Goal: Contribute content: Contribute content

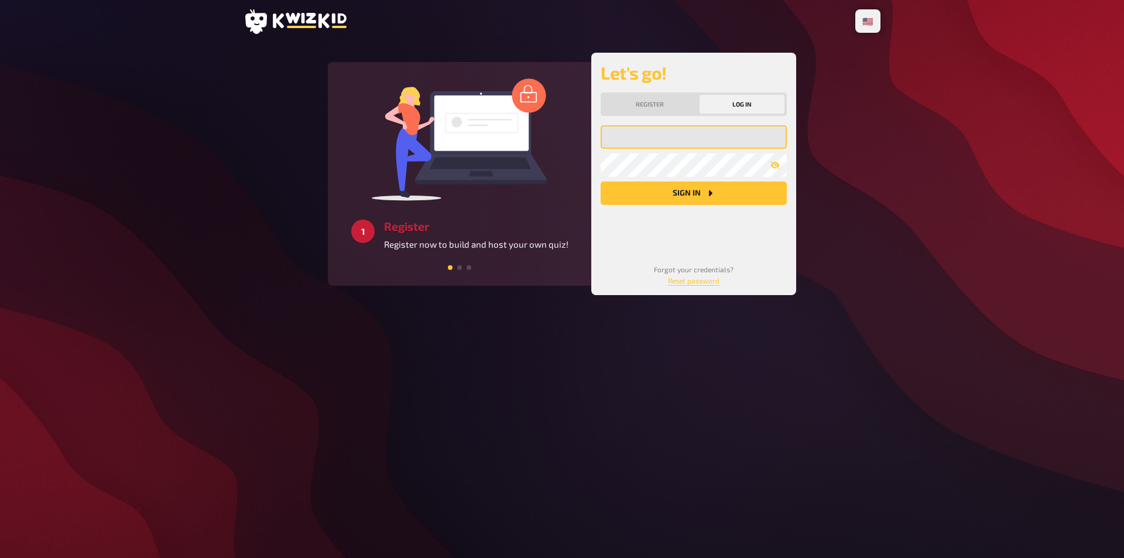
type input "[PERSON_NAME][EMAIL_ADDRESS][DOMAIN_NAME]"
click at [659, 189] on button "Sign in" at bounding box center [694, 192] width 186 height 23
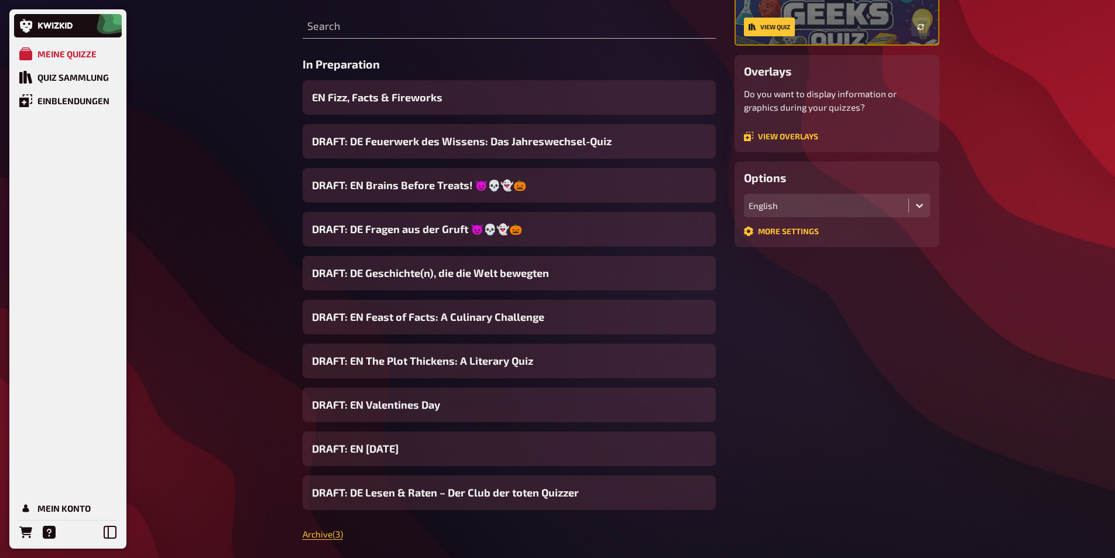
scroll to position [176, 0]
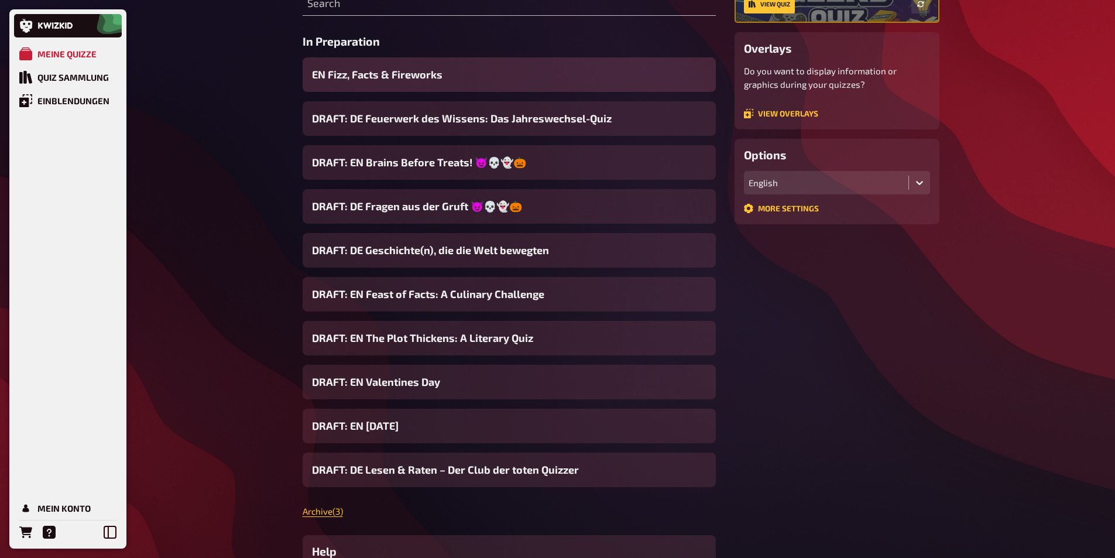
click at [351, 79] on span "EN Fizz, Facts & Fireworks" at bounding box center [377, 75] width 131 height 16
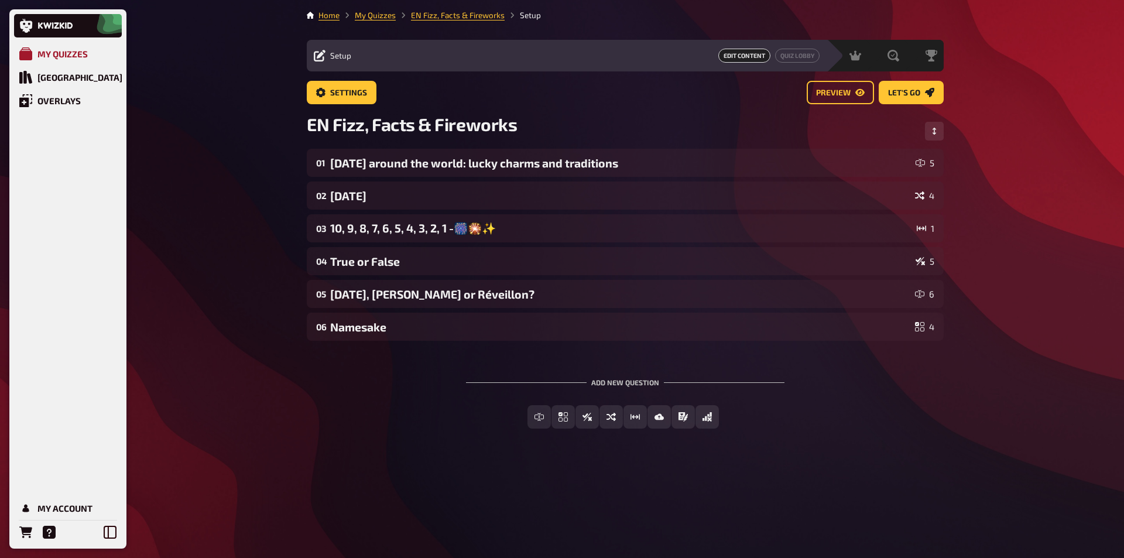
click at [82, 57] on div "My Quizzes" at bounding box center [62, 54] width 50 height 11
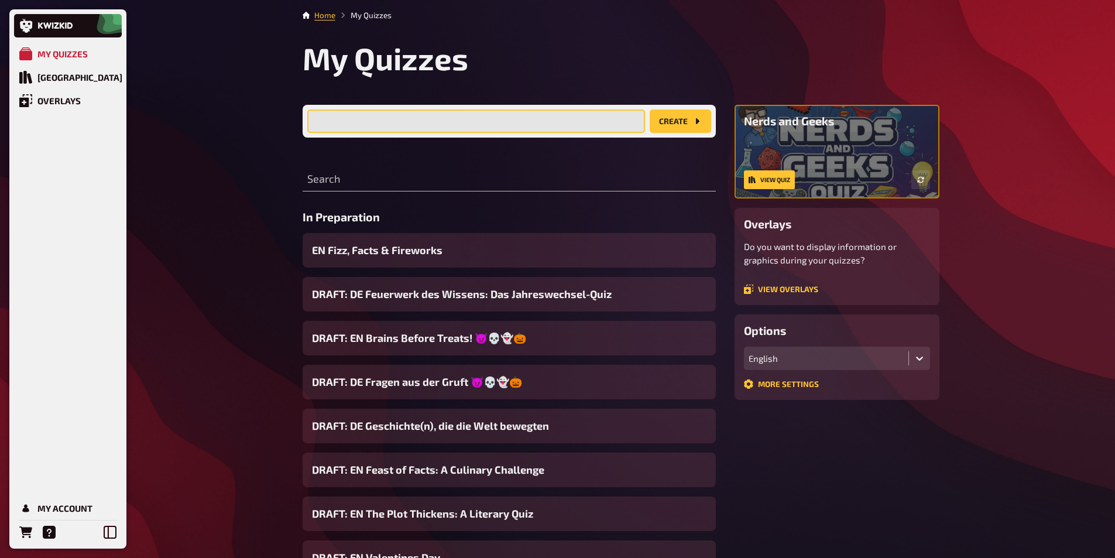
click at [378, 119] on input "text" at bounding box center [476, 120] width 338 height 23
type input "a"
type input "DE And the Oscar goes to ..."
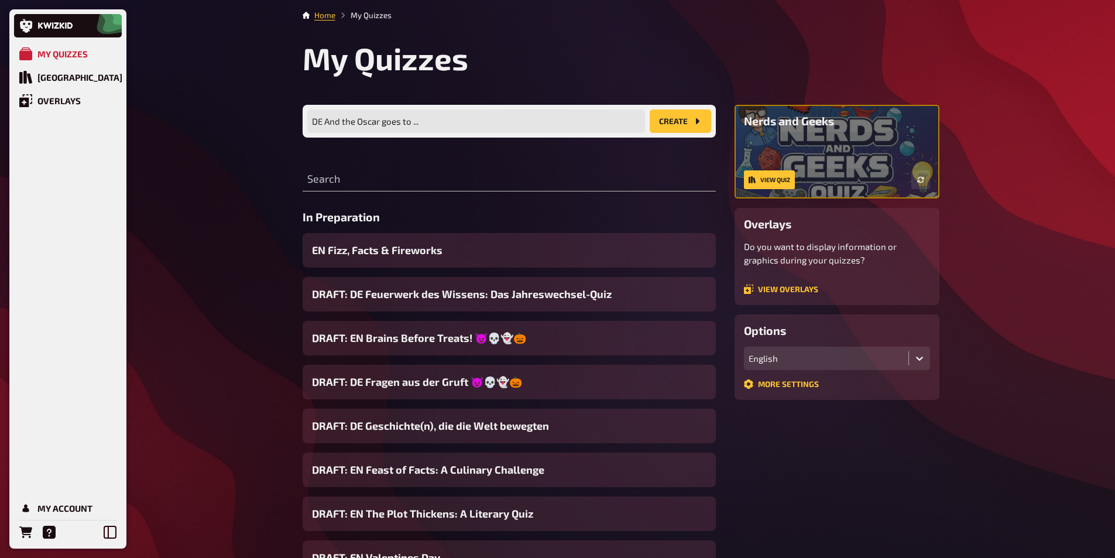
click at [673, 119] on button "create" at bounding box center [680, 120] width 61 height 23
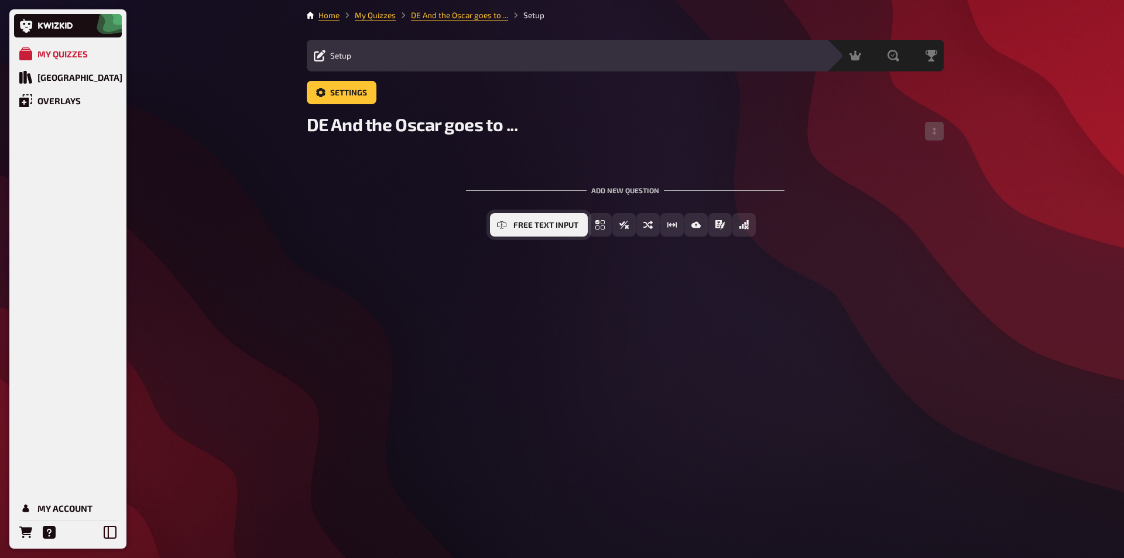
click at [539, 224] on span "Free Text Input" at bounding box center [545, 225] width 65 height 8
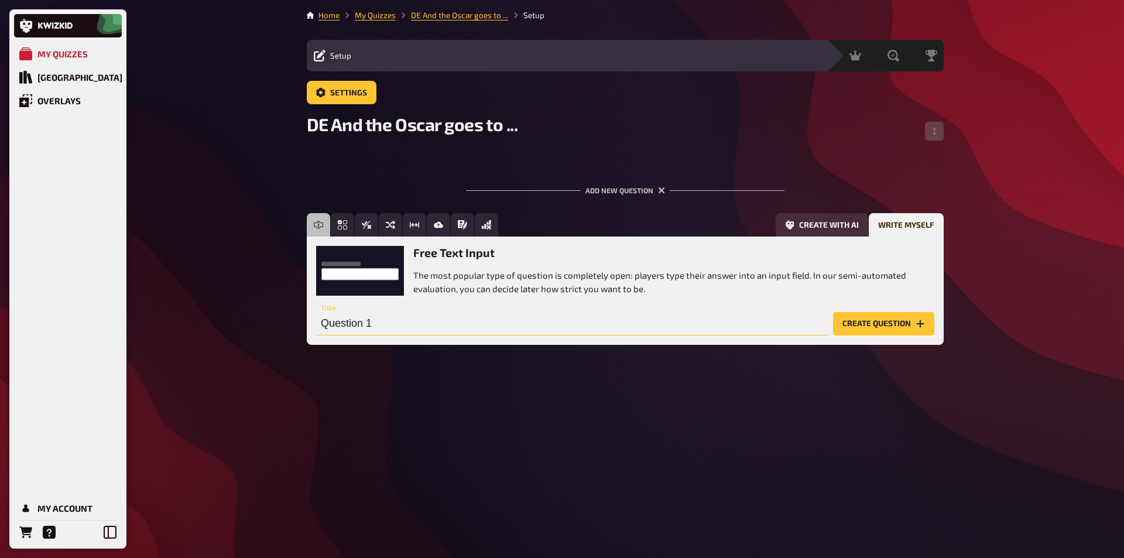
click at [388, 321] on input "Question 1" at bounding box center [572, 323] width 512 height 23
type input "L"
click at [818, 230] on button "Create with AI" at bounding box center [822, 224] width 93 height 23
click at [803, 328] on icon "Options" at bounding box center [803, 323] width 9 height 9
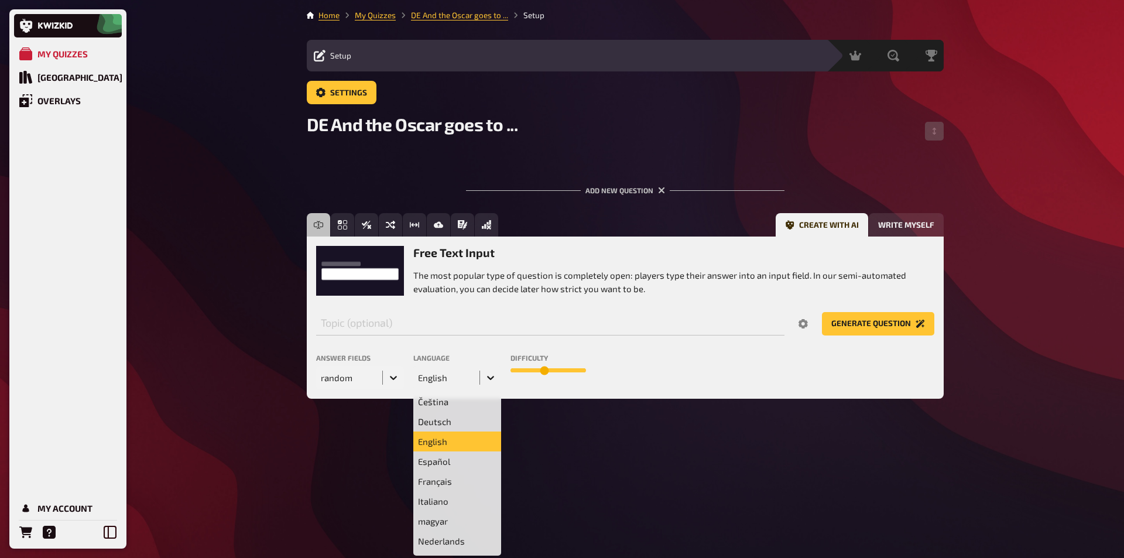
click at [494, 377] on icon at bounding box center [490, 378] width 7 height 4
click at [442, 422] on div "Deutsch" at bounding box center [457, 422] width 88 height 20
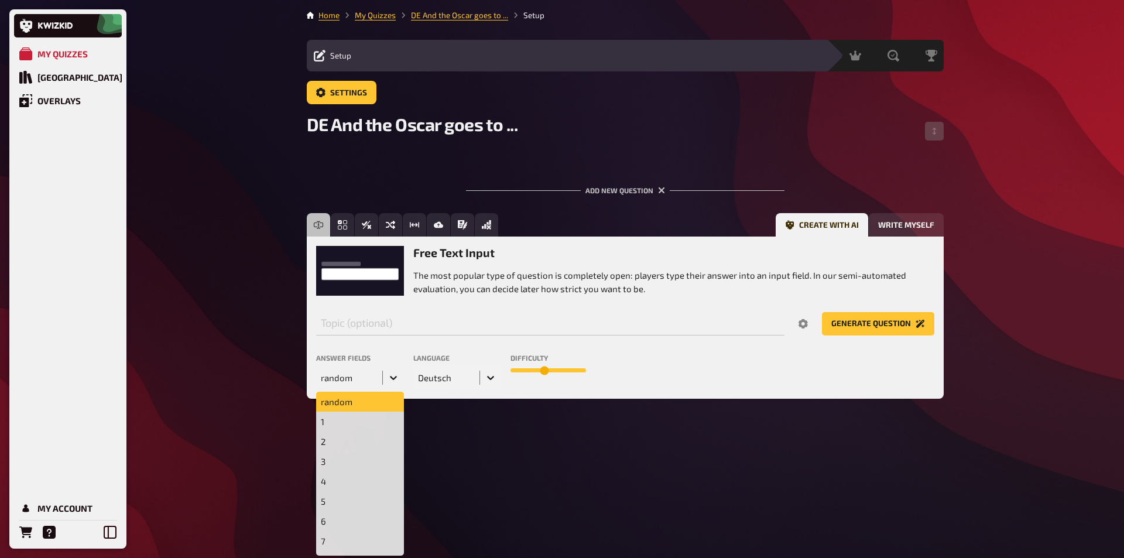
click at [399, 375] on icon at bounding box center [394, 378] width 12 height 12
click at [350, 517] on div "6" at bounding box center [360, 521] width 88 height 20
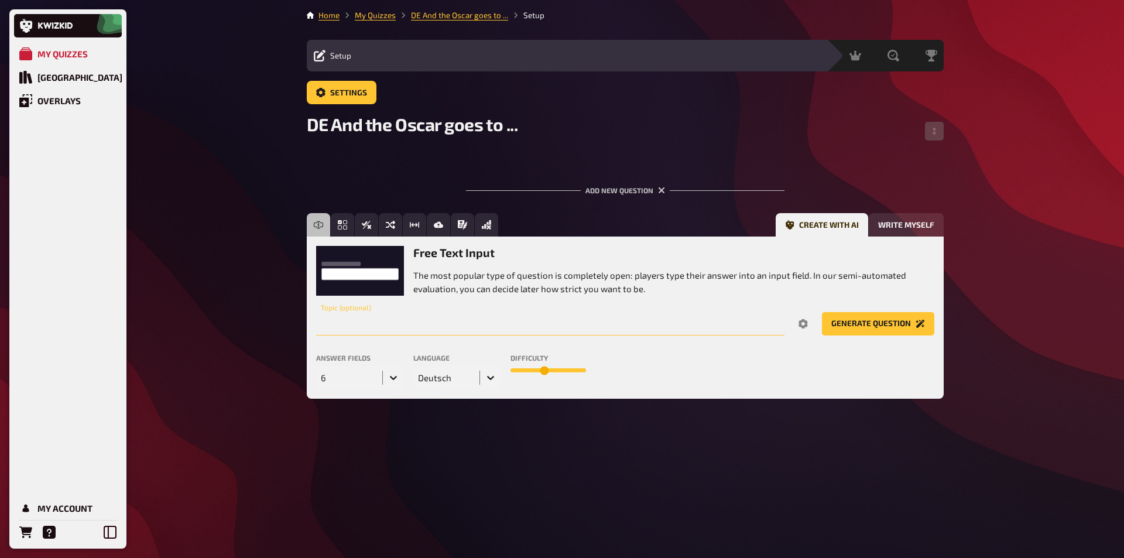
click at [381, 328] on input "text" at bounding box center [550, 323] width 468 height 23
type input "Erstelle eine Frage rund um die Moderatoren die die Oscarverleihung präsentieren"
click at [822, 312] on button "Generate question" at bounding box center [878, 323] width 112 height 23
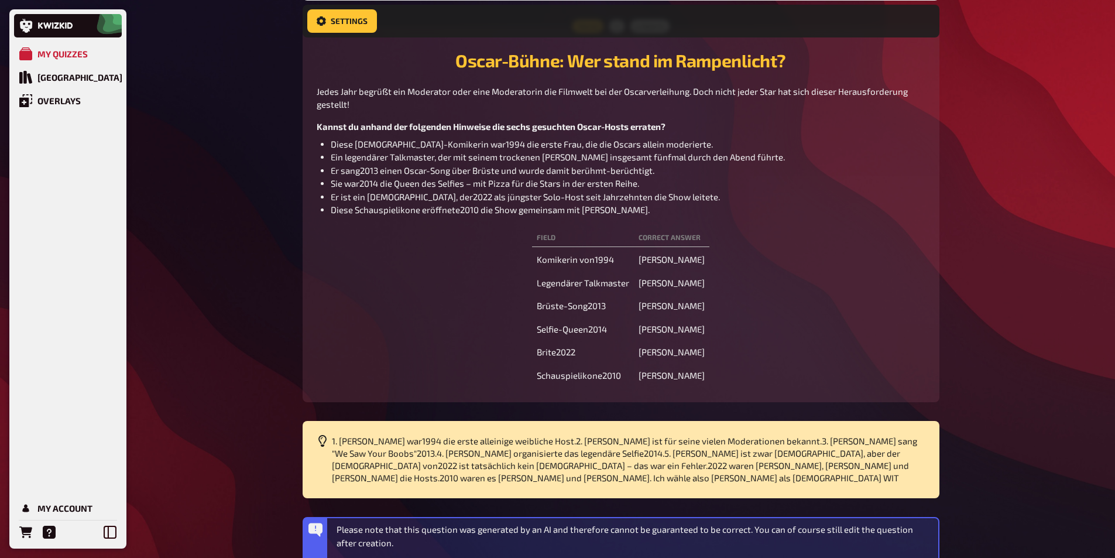
scroll to position [477, 0]
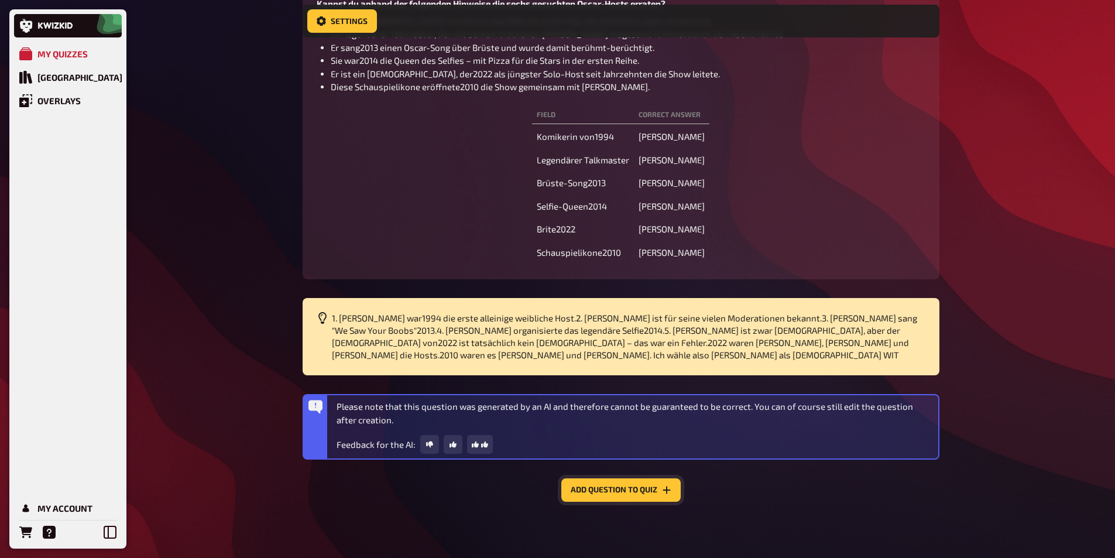
click at [602, 493] on button "Add question to quiz" at bounding box center [620, 489] width 119 height 23
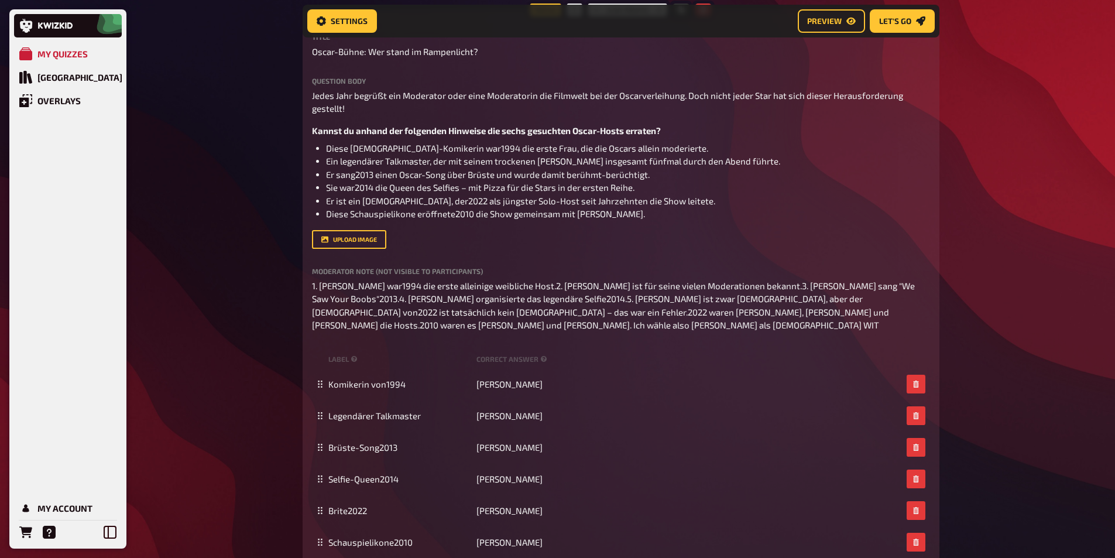
scroll to position [68, 0]
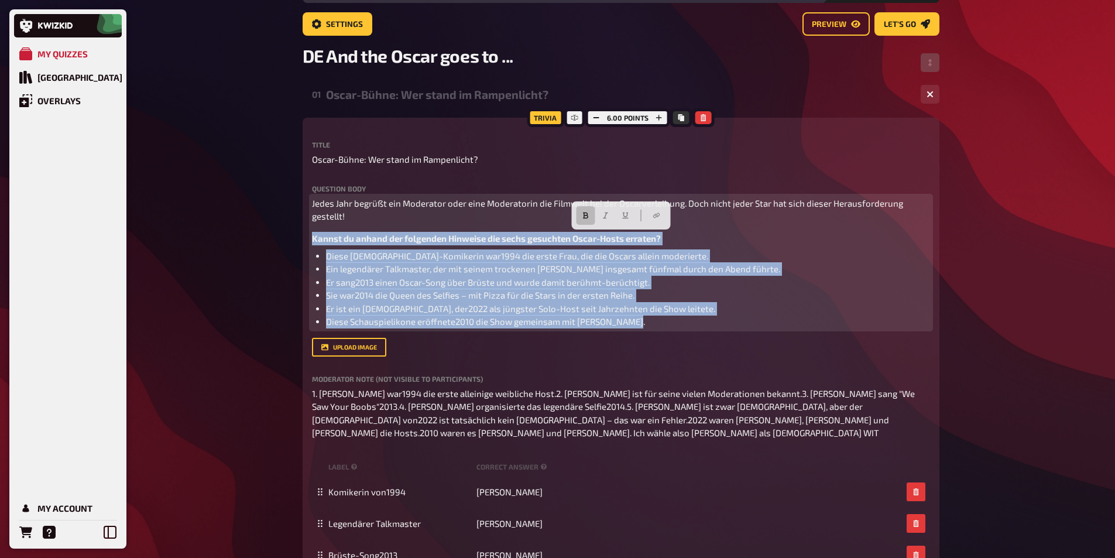
drag, startPoint x: 647, startPoint y: 320, endPoint x: 279, endPoint y: 235, distance: 378.0
click at [279, 235] on div "My Quizzes Quiz Library Overlays My Account Home My Quizzes DE And the Oscar go…" at bounding box center [557, 416] width 1115 height 968
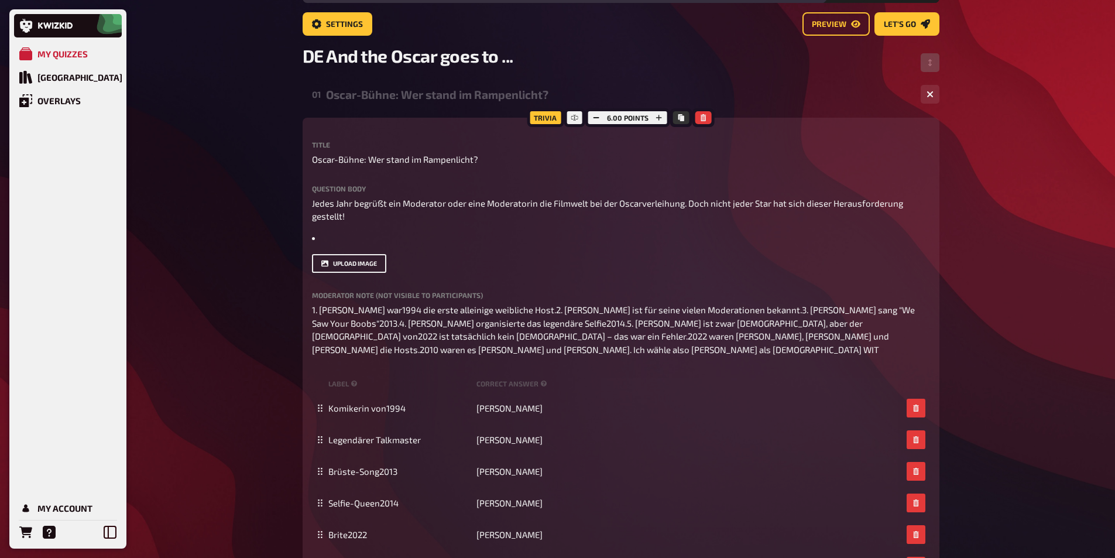
click at [368, 264] on button "upload image" at bounding box center [349, 263] width 74 height 19
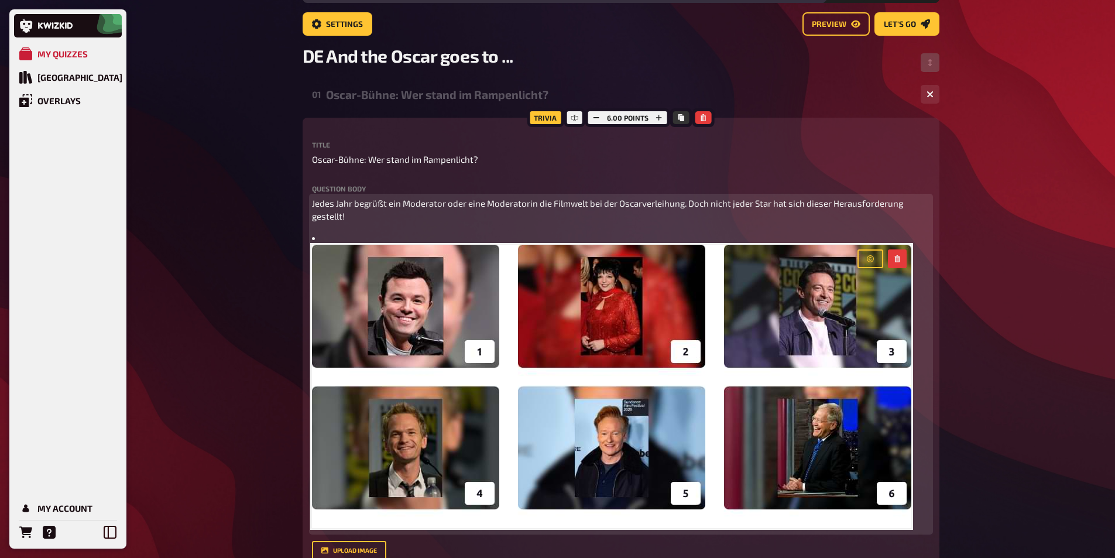
click at [327, 234] on li "﻿" at bounding box center [621, 238] width 618 height 13
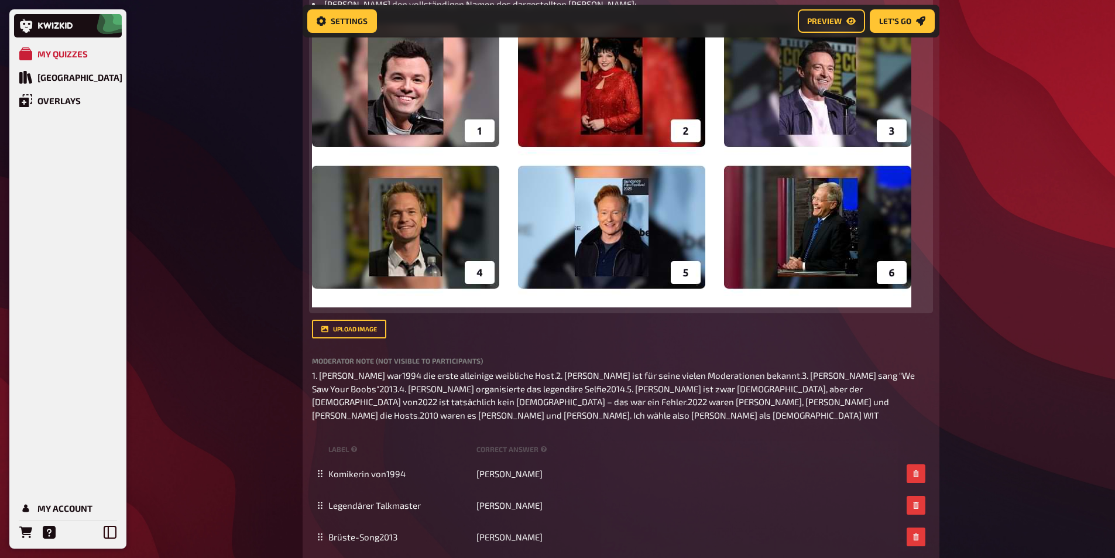
scroll to position [78, 0]
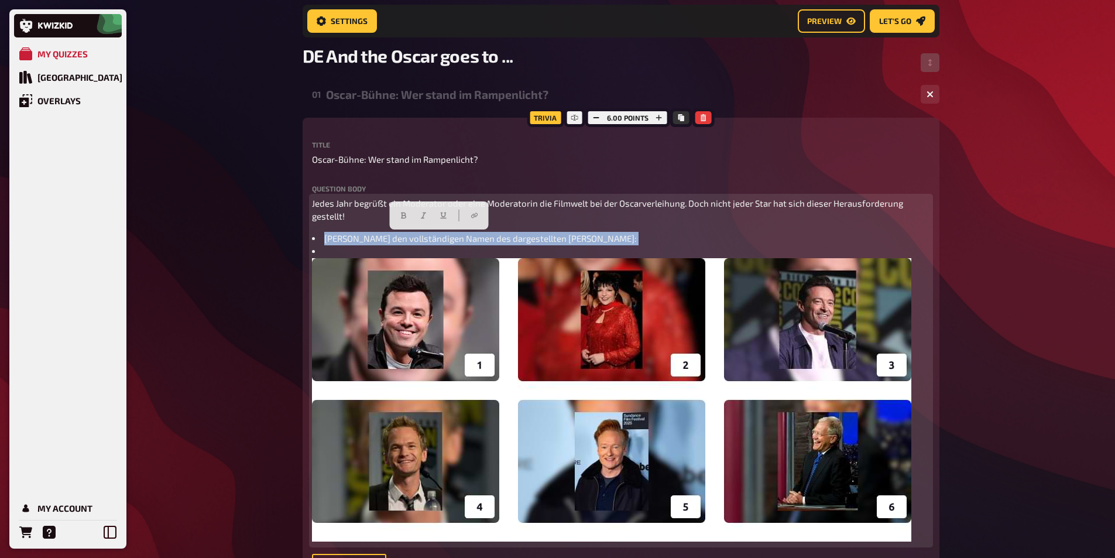
drag, startPoint x: 318, startPoint y: 246, endPoint x: 307, endPoint y: 234, distance: 15.8
click at [307, 234] on div "Trivia 6.00 points Title Oscar-Bühne: Wer stand im Rampenlicht? Question body J…" at bounding box center [621, 523] width 637 height 810
click at [316, 247] on li "﻿" at bounding box center [621, 251] width 618 height 13
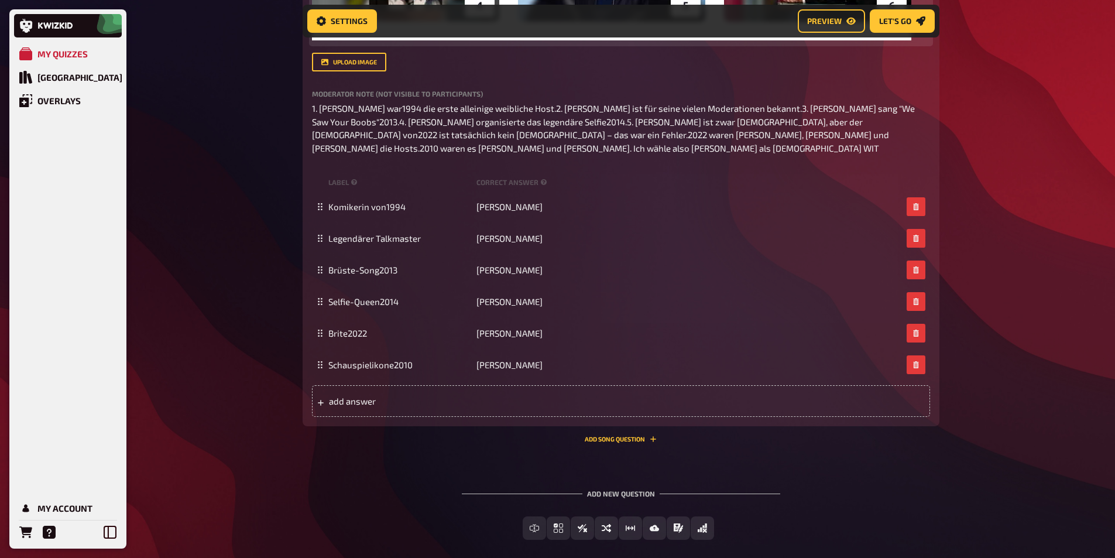
scroll to position [605, 0]
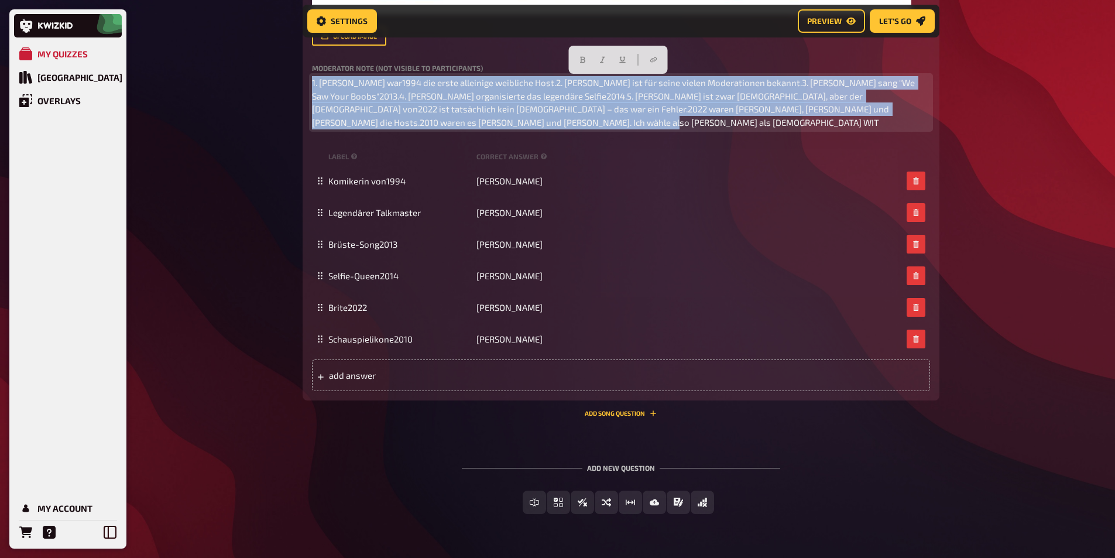
drag, startPoint x: 460, startPoint y: 127, endPoint x: 280, endPoint y: 78, distance: 186.3
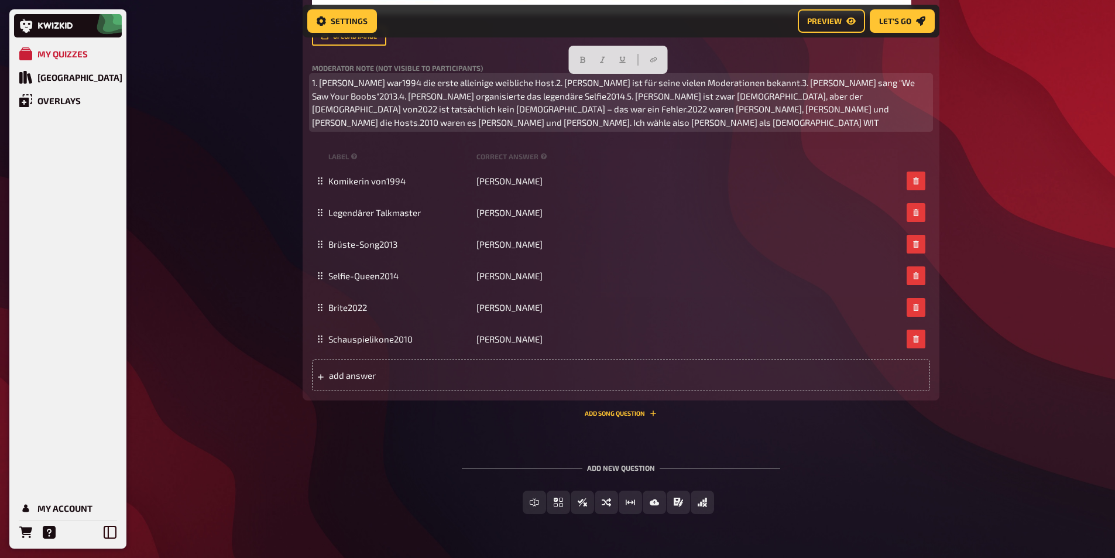
scroll to position [597, 0]
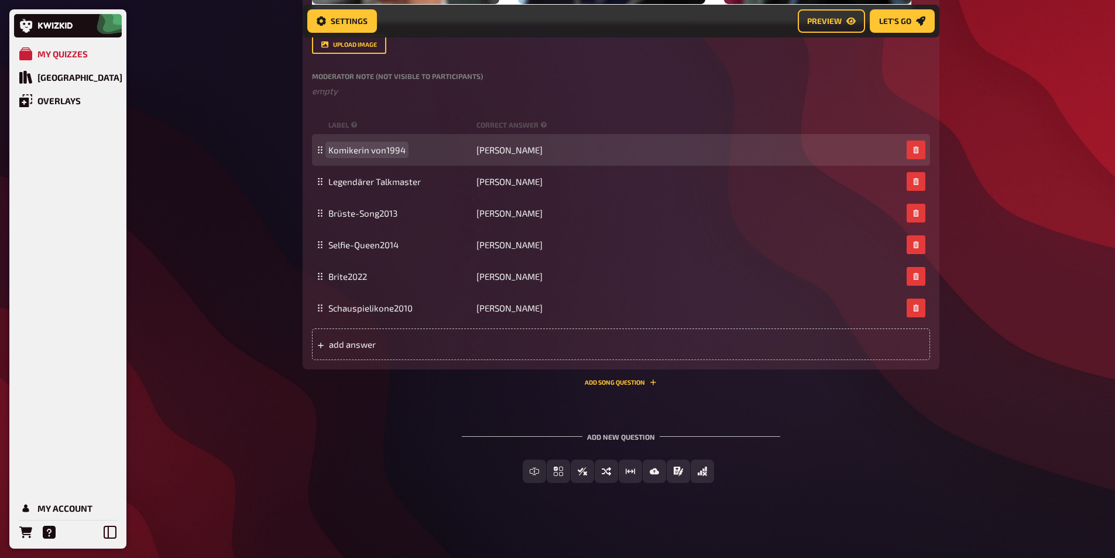
click at [354, 154] on span "Komikerin von1994" at bounding box center [366, 150] width 77 height 11
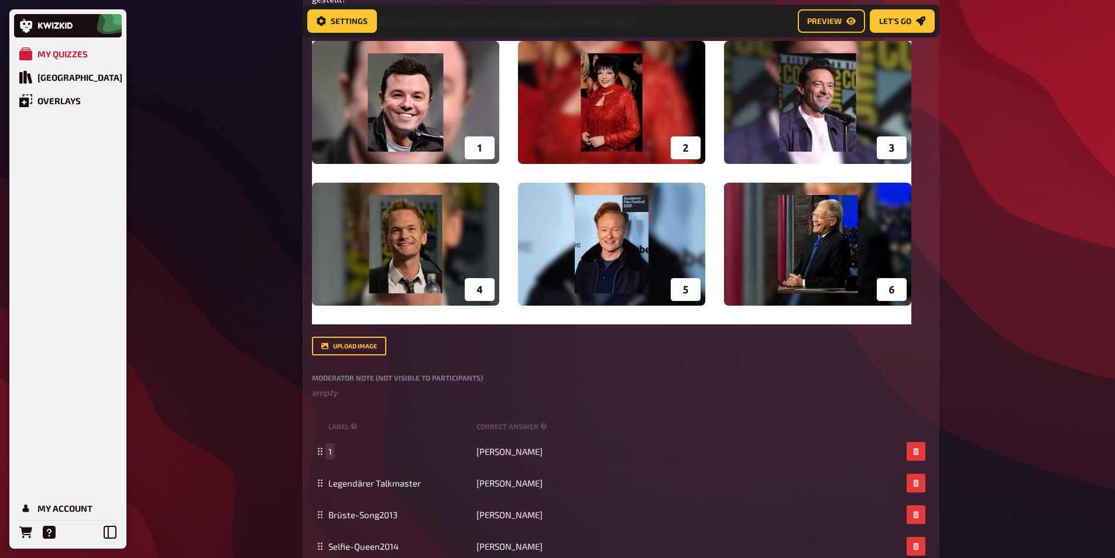
scroll to position [421, 0]
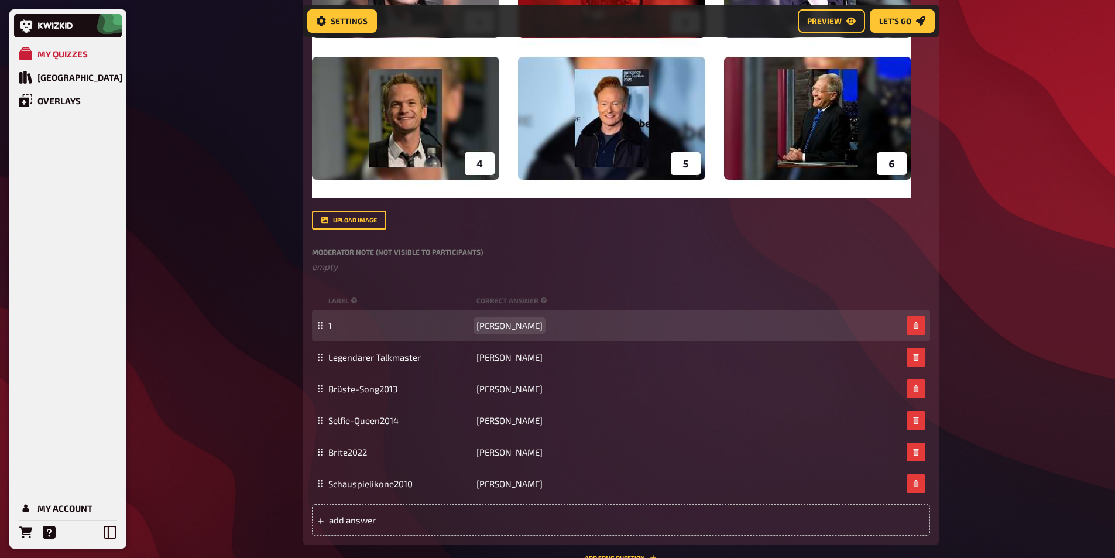
click at [506, 319] on div "1 [PERSON_NAME]" at bounding box center [621, 326] width 618 height 32
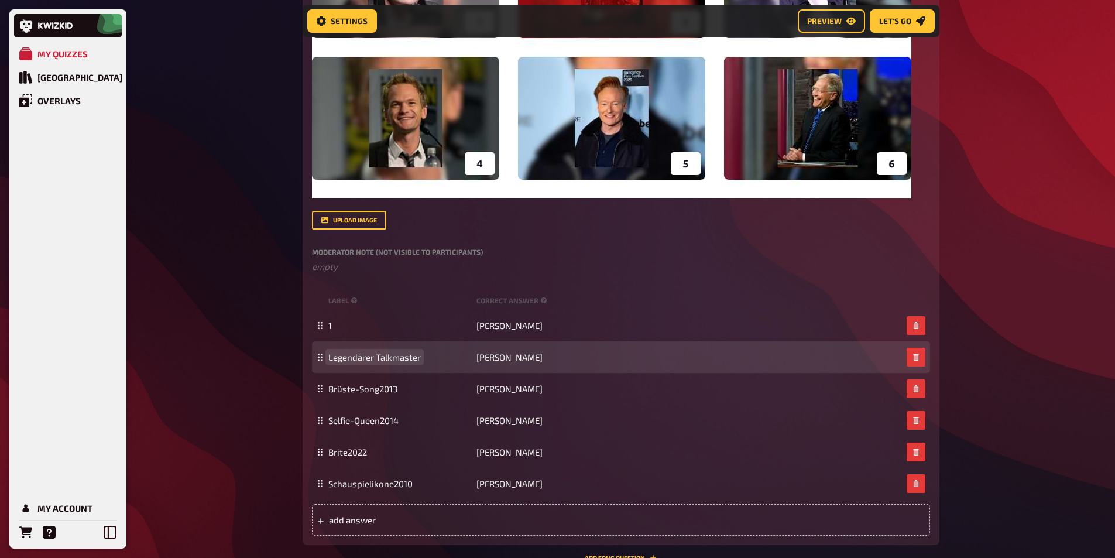
click at [348, 354] on span "Legendärer Talkmaster" at bounding box center [374, 357] width 93 height 11
click at [491, 360] on span "[PERSON_NAME]" at bounding box center [510, 357] width 66 height 11
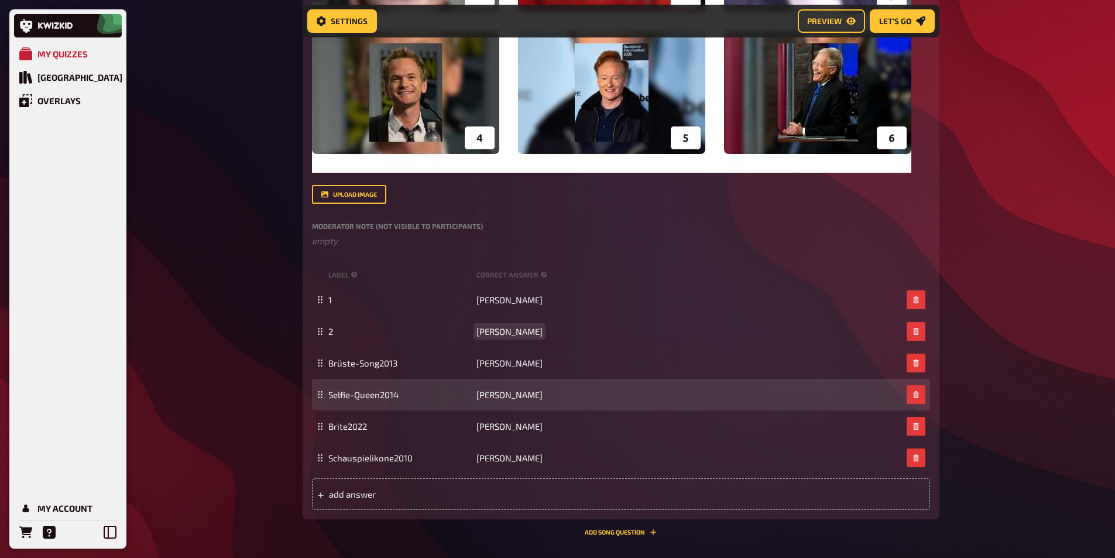
scroll to position [479, 0]
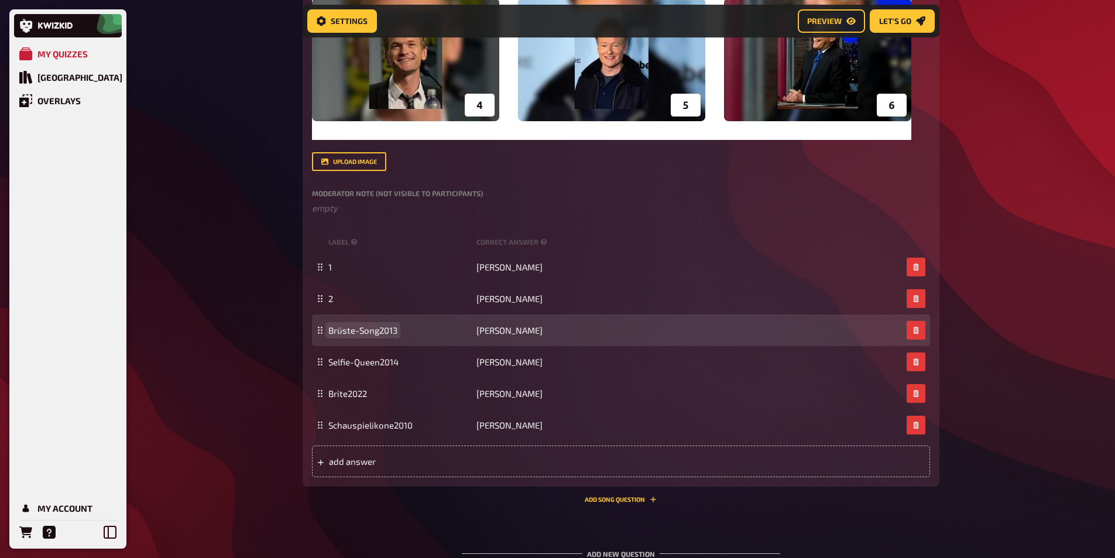
click at [354, 330] on span "Brüste-Song2013" at bounding box center [362, 330] width 69 height 11
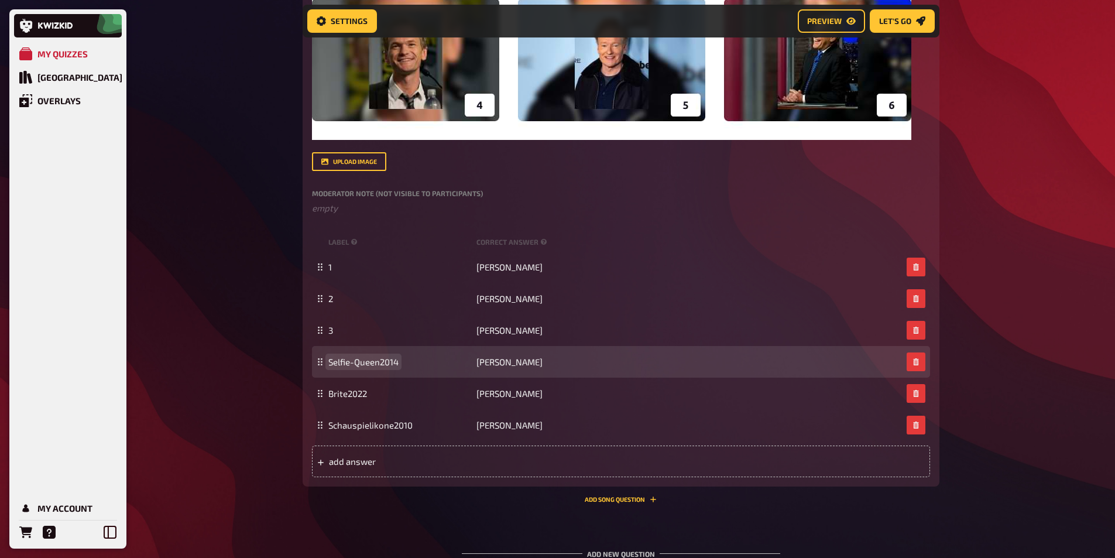
click at [361, 357] on span "Selfie-Queen2014" at bounding box center [363, 362] width 70 height 11
click at [490, 357] on span "[PERSON_NAME]" at bounding box center [510, 362] width 66 height 11
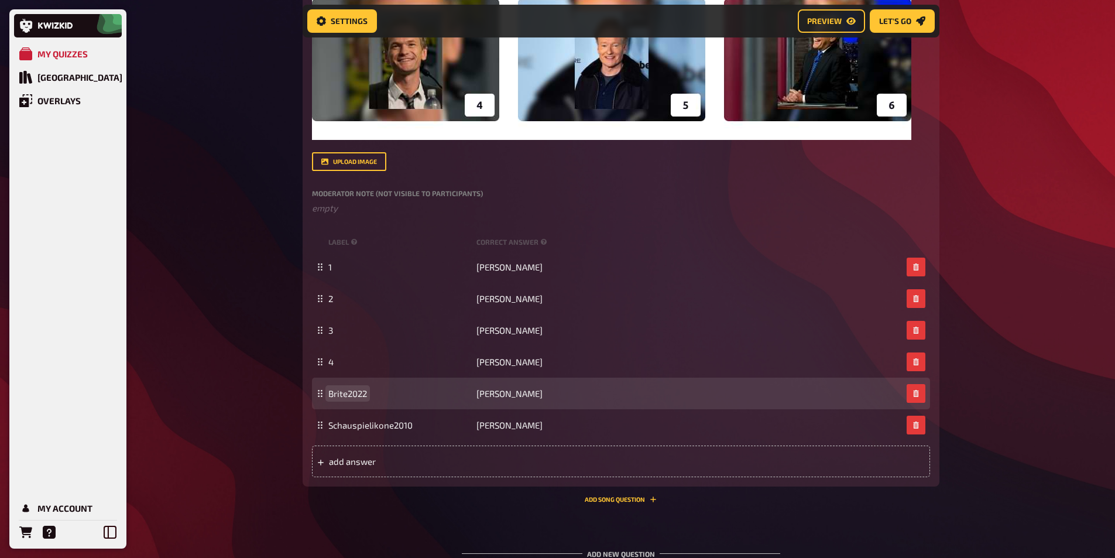
click at [347, 393] on span "Brite2022" at bounding box center [347, 393] width 39 height 11
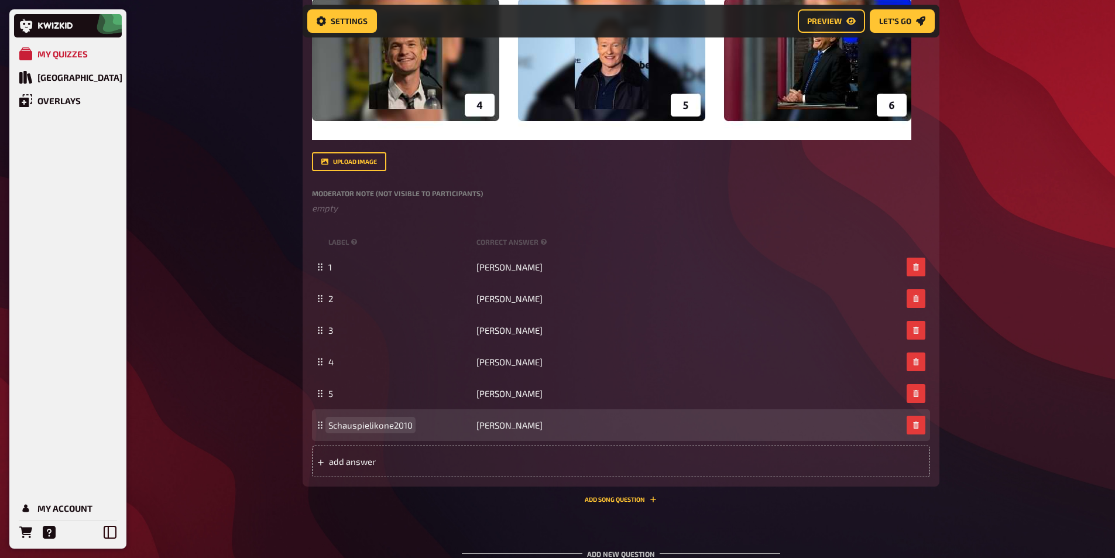
click at [371, 421] on span "Schauspielikone2010" at bounding box center [370, 425] width 84 height 11
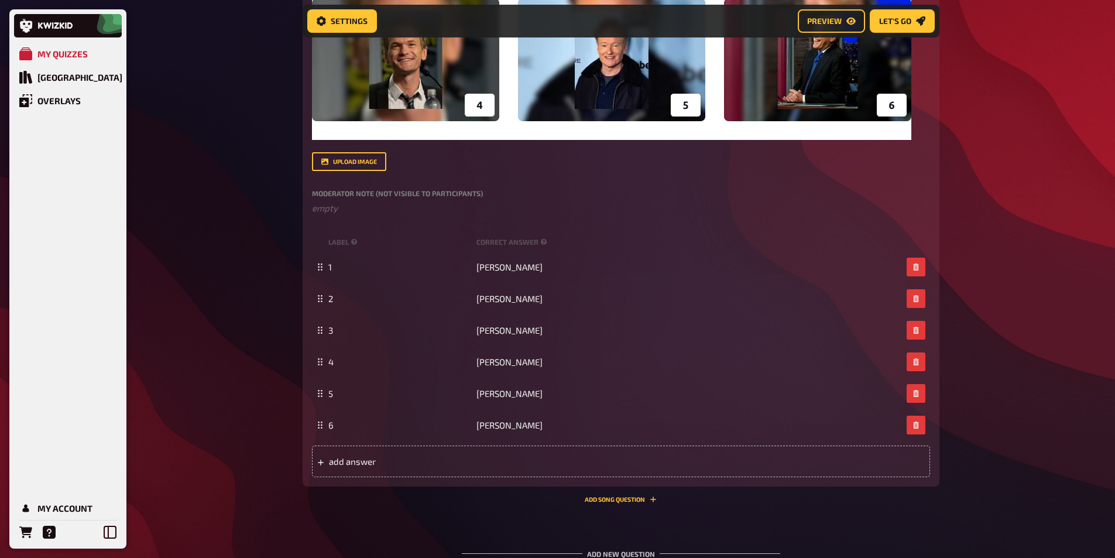
click at [256, 358] on div "My Quizzes Quiz Library Overlays My Account Home My Quizzes DE And the Oscar go…" at bounding box center [557, 98] width 1115 height 1155
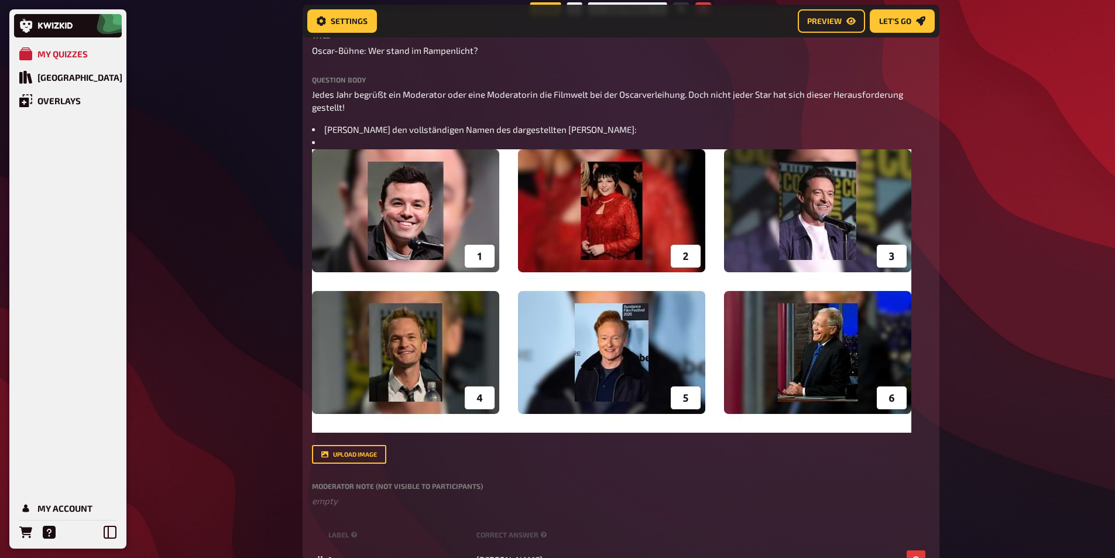
scroll to position [0, 0]
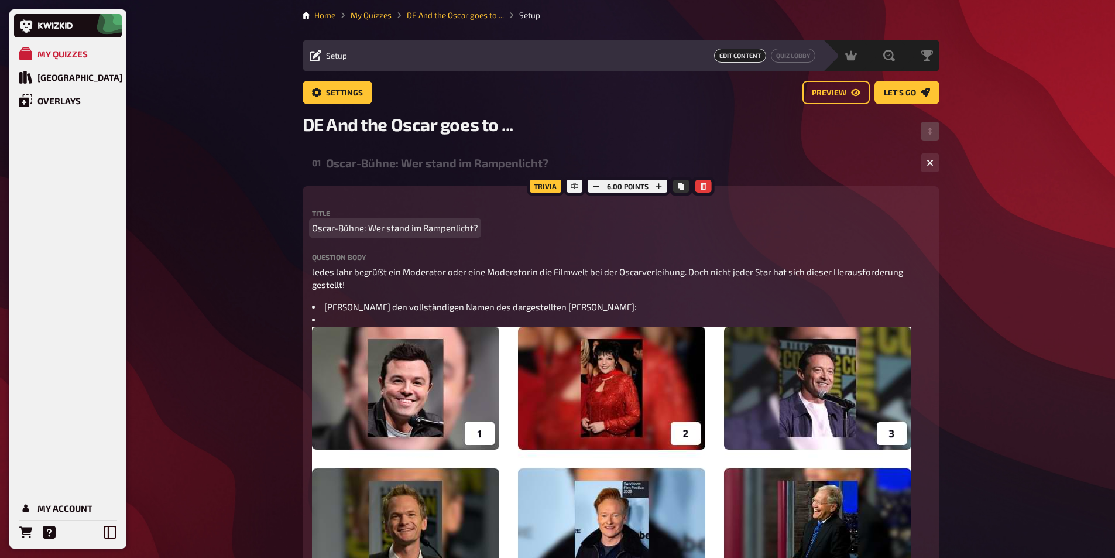
click at [410, 231] on span "Oscar-Bühne: Wer stand im Rampenlicht?" at bounding box center [395, 227] width 166 height 13
drag, startPoint x: 476, startPoint y: 228, endPoint x: 310, endPoint y: 228, distance: 165.7
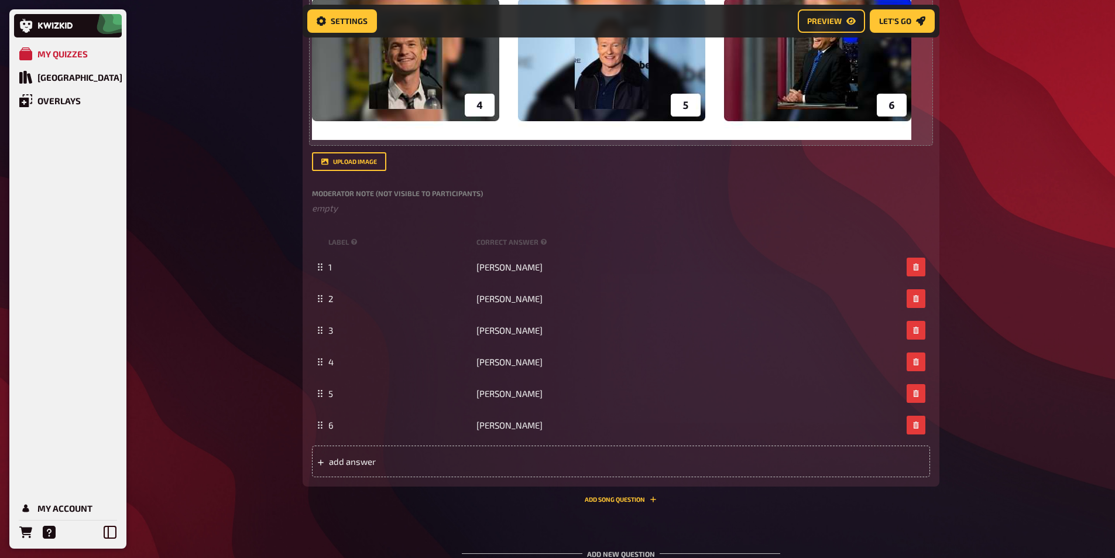
scroll to position [597, 0]
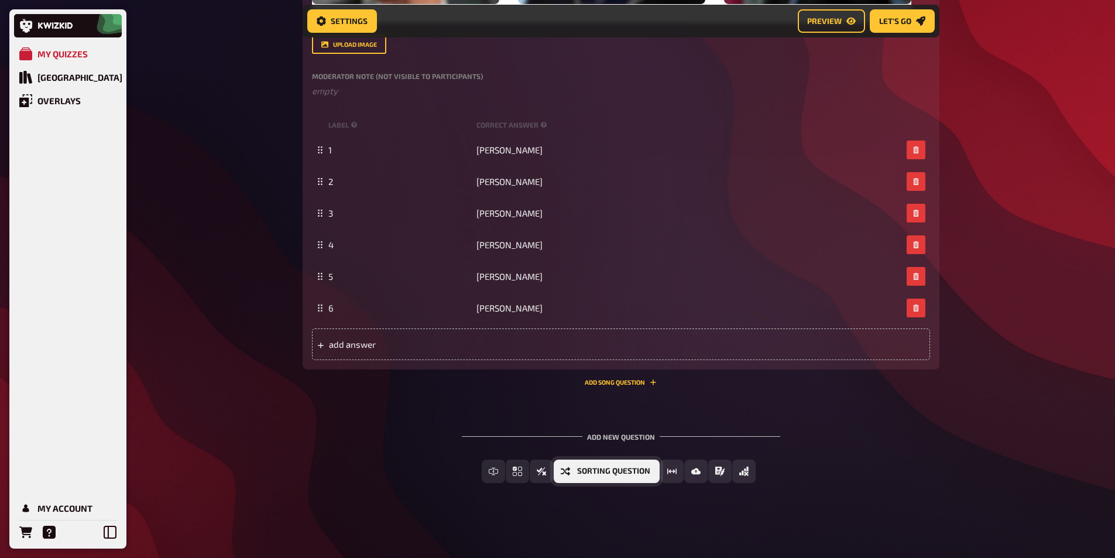
click at [597, 469] on span "Sorting Question" at bounding box center [613, 471] width 73 height 8
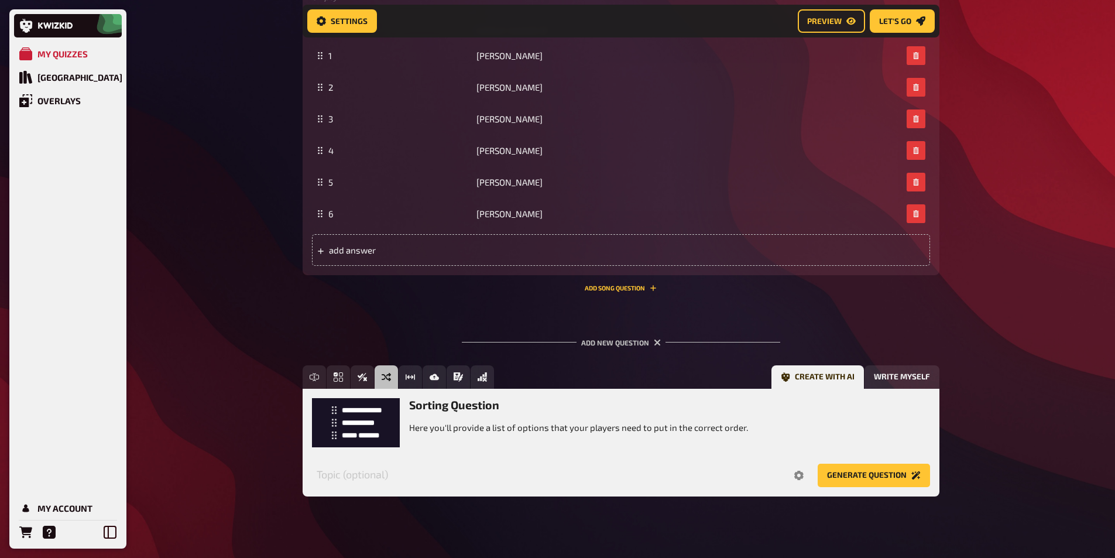
scroll to position [704, 0]
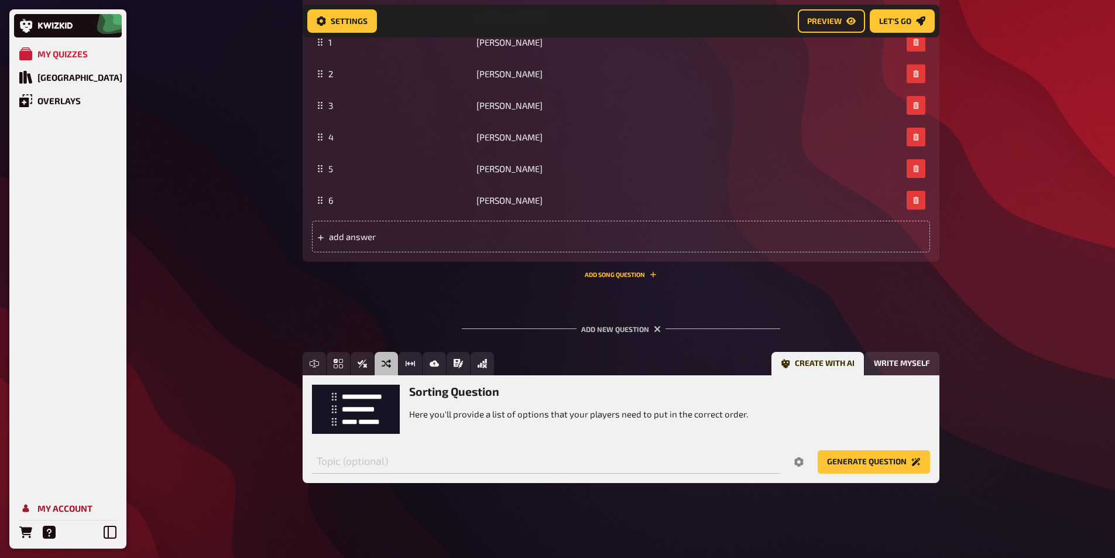
click at [64, 507] on div "My Account" at bounding box center [64, 508] width 55 height 11
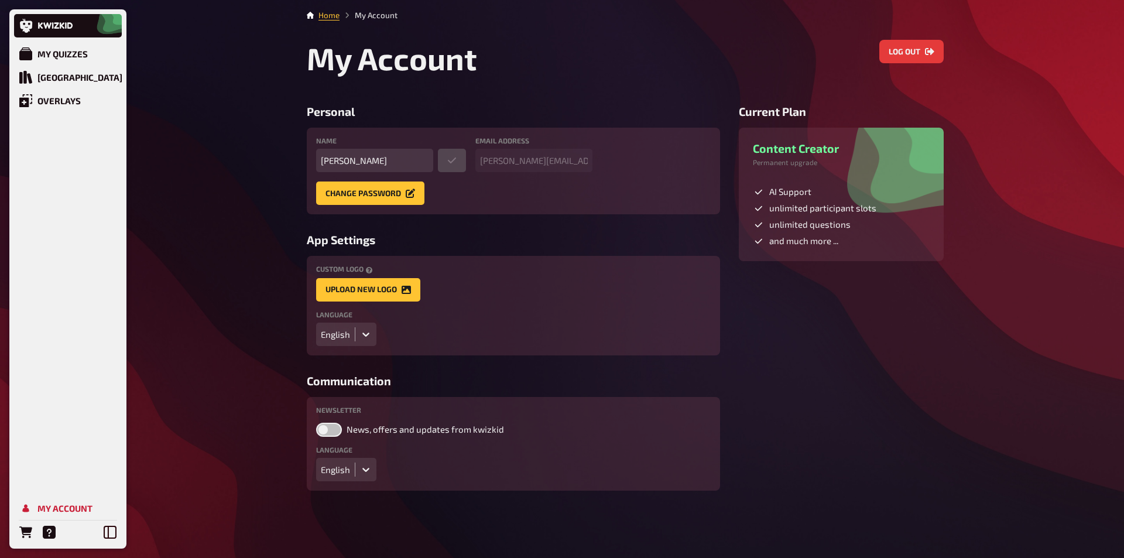
click at [368, 336] on icon at bounding box center [366, 334] width 12 height 12
click at [342, 352] on div "Deutsch" at bounding box center [346, 358] width 60 height 20
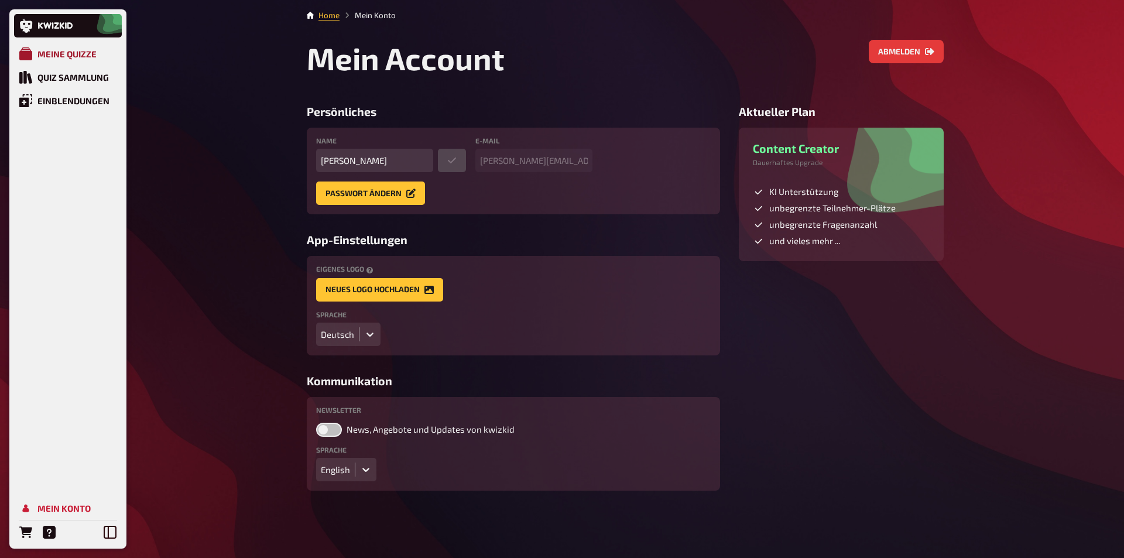
click at [90, 56] on div "Meine Quizze" at bounding box center [66, 54] width 59 height 11
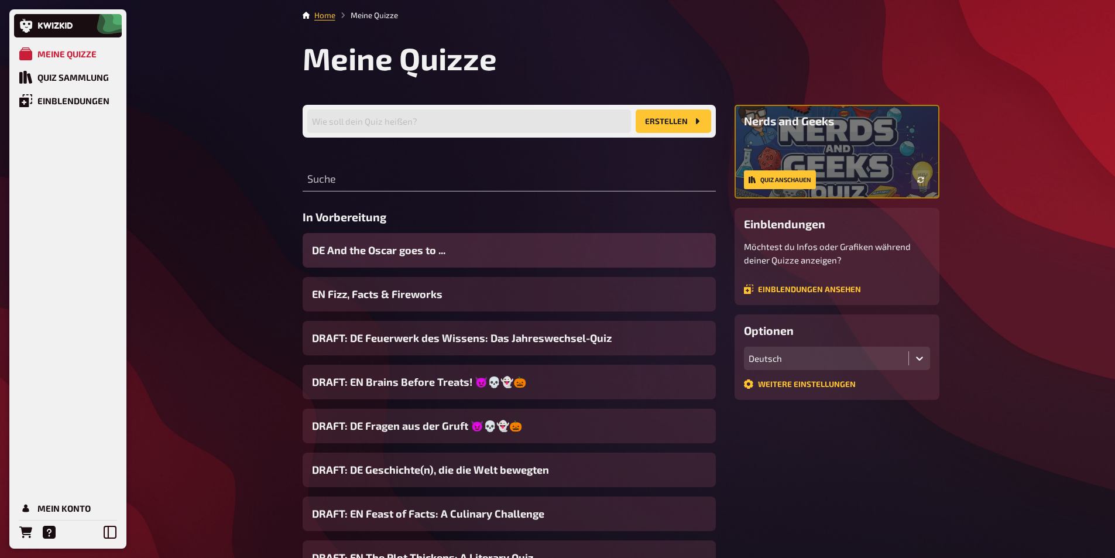
click at [385, 253] on span "DE And the Oscar goes to ..." at bounding box center [378, 250] width 133 height 16
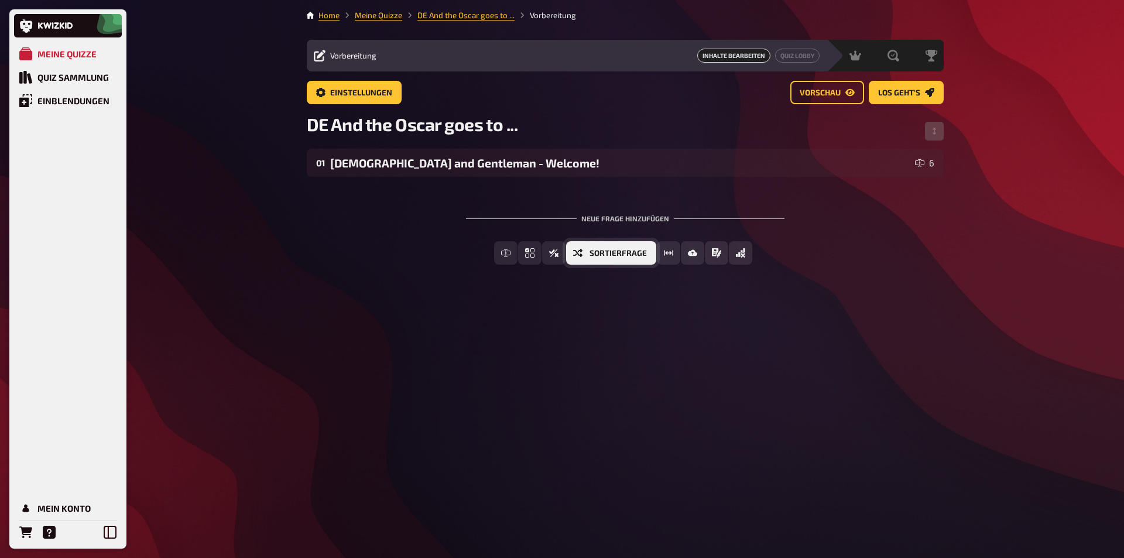
click at [639, 255] on span "Sortierfrage" at bounding box center [618, 253] width 57 height 8
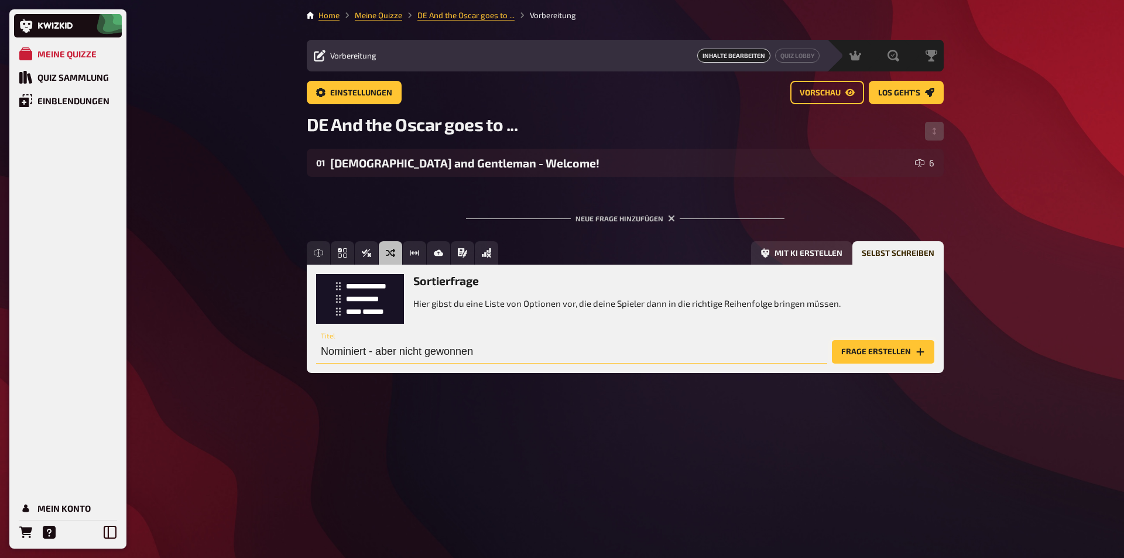
type input "Nominiert - aber nicht gewonnen"
click at [858, 354] on button "Frage erstellen" at bounding box center [883, 351] width 102 height 23
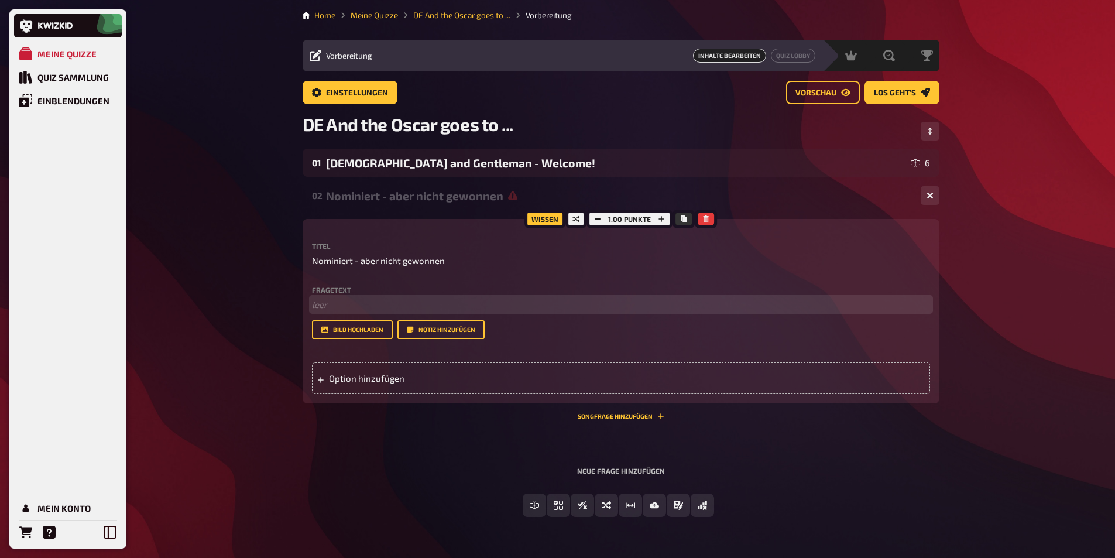
click at [345, 309] on p "﻿ leer" at bounding box center [621, 304] width 618 height 13
click at [559, 303] on span "Obwohl [PERSON_NAME] einen chicen Glücksbringer "Pounamu" zu den Oscars" at bounding box center [468, 304] width 312 height 11
drag, startPoint x: 412, startPoint y: 305, endPoint x: 460, endPoint y: 307, distance: 48.6
click at [460, 307] on span "Obwohl [PERSON_NAME] einen chicen Glücksbringer "Pounami" zu den Oscars" at bounding box center [466, 304] width 309 height 11
click at [611, 302] on p "Obwohl [PERSON_NAME] seinen Glücksbringer "Pounami" zu den Oscars" at bounding box center [621, 304] width 618 height 13
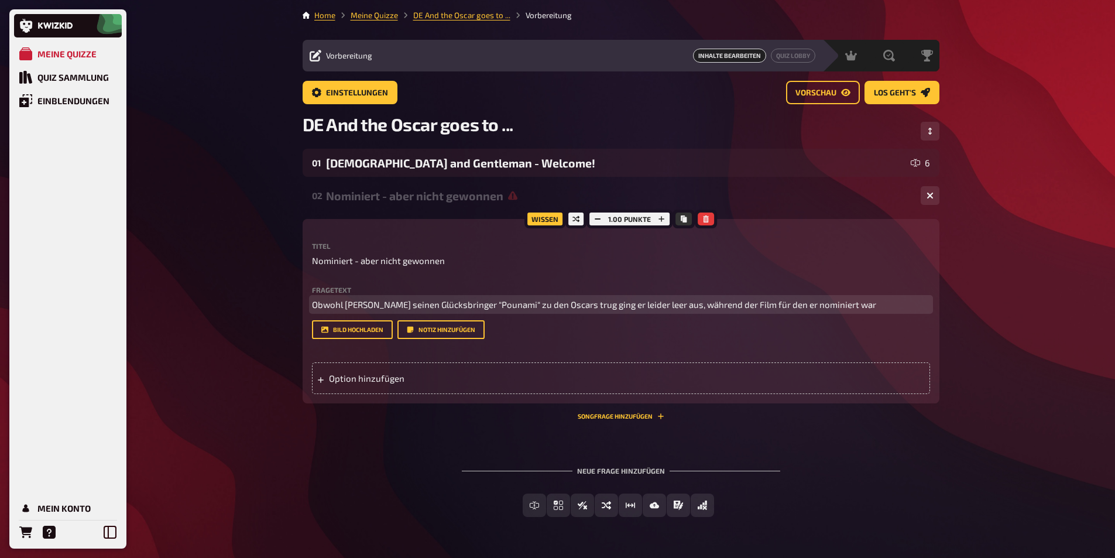
click at [495, 304] on span "Obwohl [PERSON_NAME] seinen Glücksbringer "Pounami" zu den Oscars trug ging er …" at bounding box center [594, 304] width 564 height 11
click at [570, 303] on span "Obwohl [PERSON_NAME] seinen Glücksbringer "Pounami" zu den Oscars trug ging er …" at bounding box center [594, 304] width 564 height 11
click at [910, 303] on p "Obwohl [PERSON_NAME] seinen Glücksbringer "Pounami" zu den 2002er Oscars trug g…" at bounding box center [621, 304] width 618 height 13
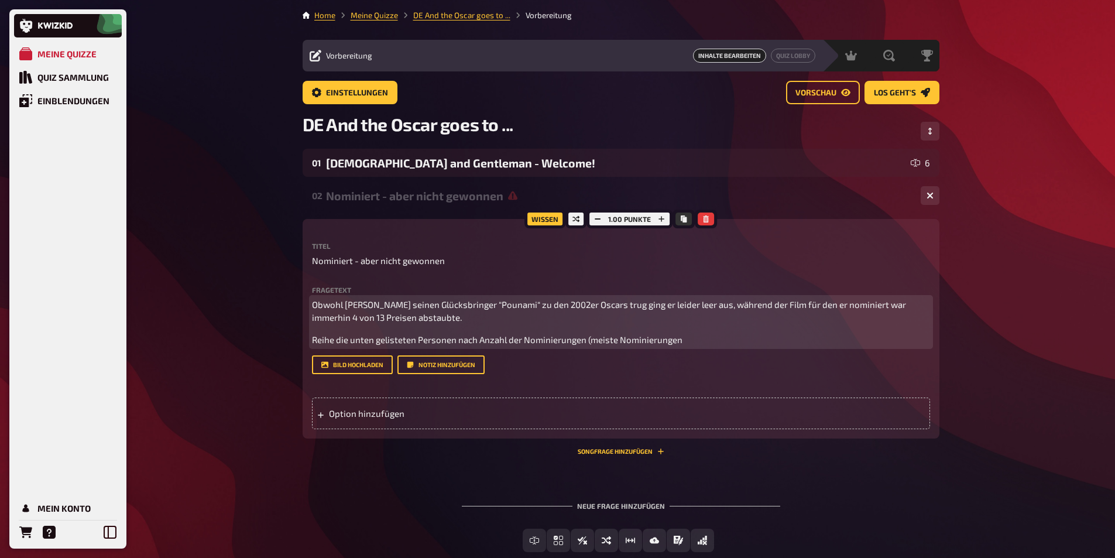
click at [588, 337] on span "Reihe die unten gelisteten Personen nach Anzahl der Nominierungen (meiste Nomin…" at bounding box center [497, 339] width 371 height 11
click at [708, 340] on p "Reihe die unten gelisteten Personen nach Anzahl der Nominierungen (die meisten …" at bounding box center [621, 339] width 618 height 13
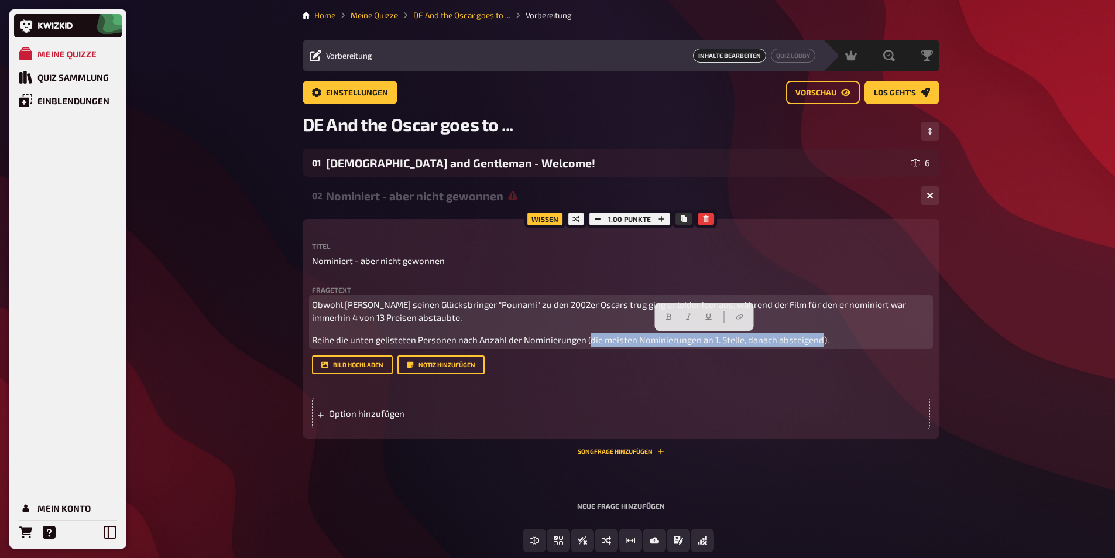
drag, startPoint x: 588, startPoint y: 340, endPoint x: 822, endPoint y: 340, distance: 233.6
click at [822, 340] on span "Reihe die unten gelisteten Personen nach Anzahl der Nominierungen (die meisten …" at bounding box center [570, 339] width 517 height 11
click at [690, 318] on icon "button" at bounding box center [689, 316] width 7 height 7
click at [833, 342] on p "Reihe die unten gelisteten Personen nach Anzahl der Nominierungen ( die meisten…" at bounding box center [621, 339] width 618 height 13
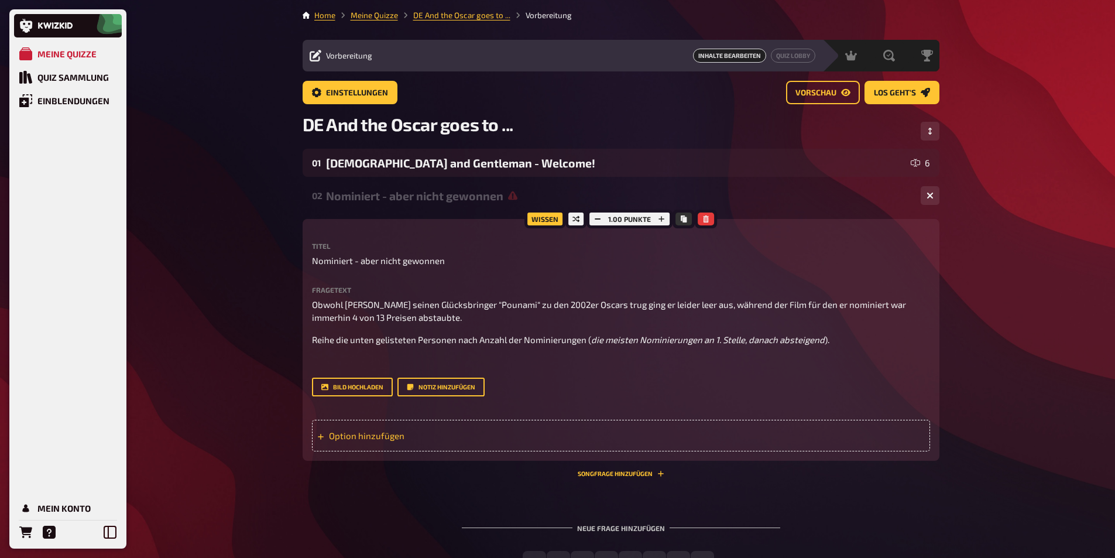
click at [398, 435] on div "Option hinzufügen" at bounding box center [621, 436] width 618 height 32
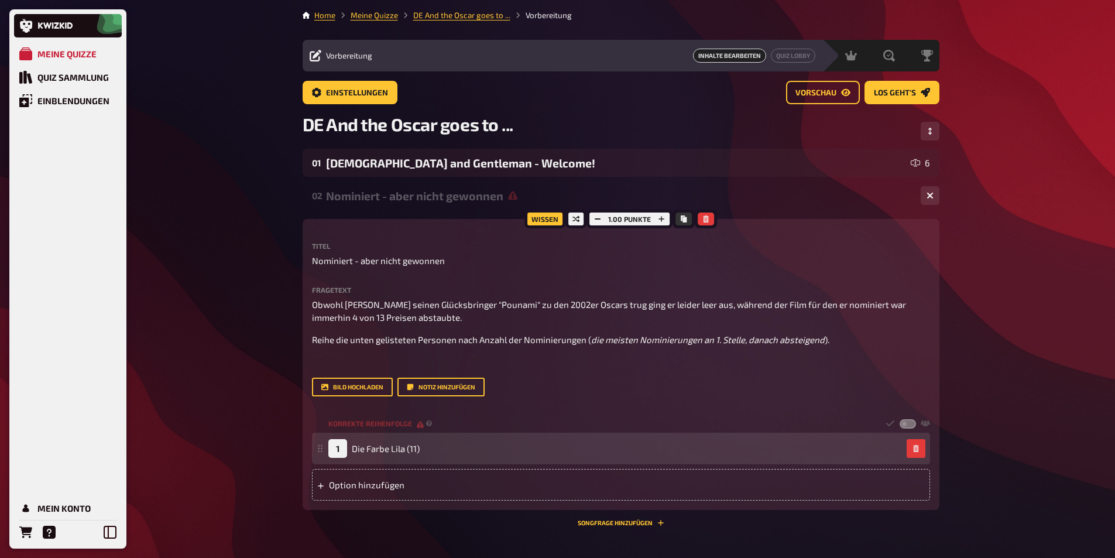
click at [400, 479] on div "Option hinzufügen" at bounding box center [621, 485] width 618 height 32
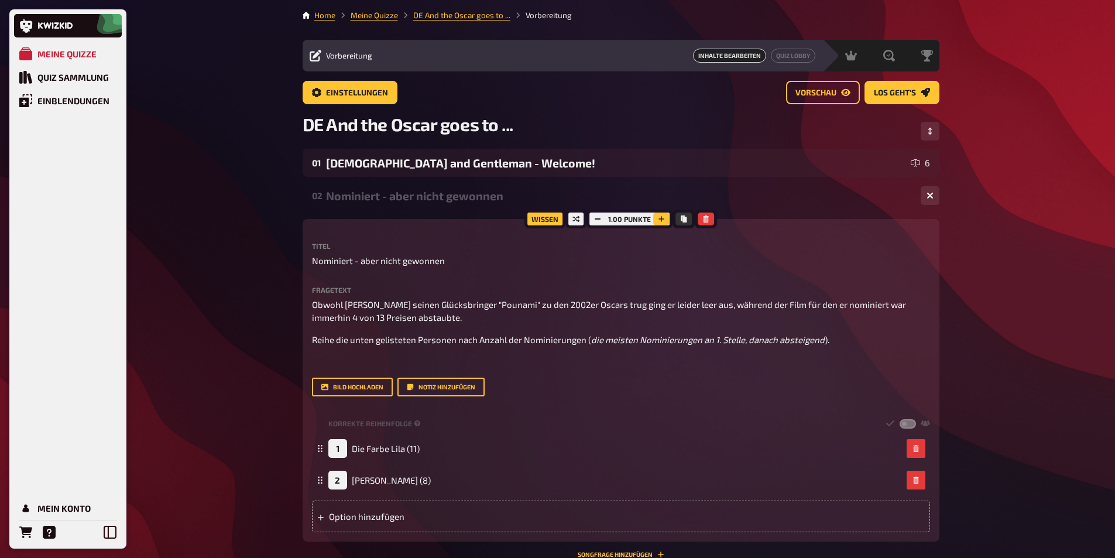
click at [656, 221] on button "button" at bounding box center [661, 219] width 16 height 13
click at [656, 221] on button "button" at bounding box center [662, 219] width 16 height 13
click at [387, 523] on div "Option hinzufügen" at bounding box center [621, 517] width 618 height 32
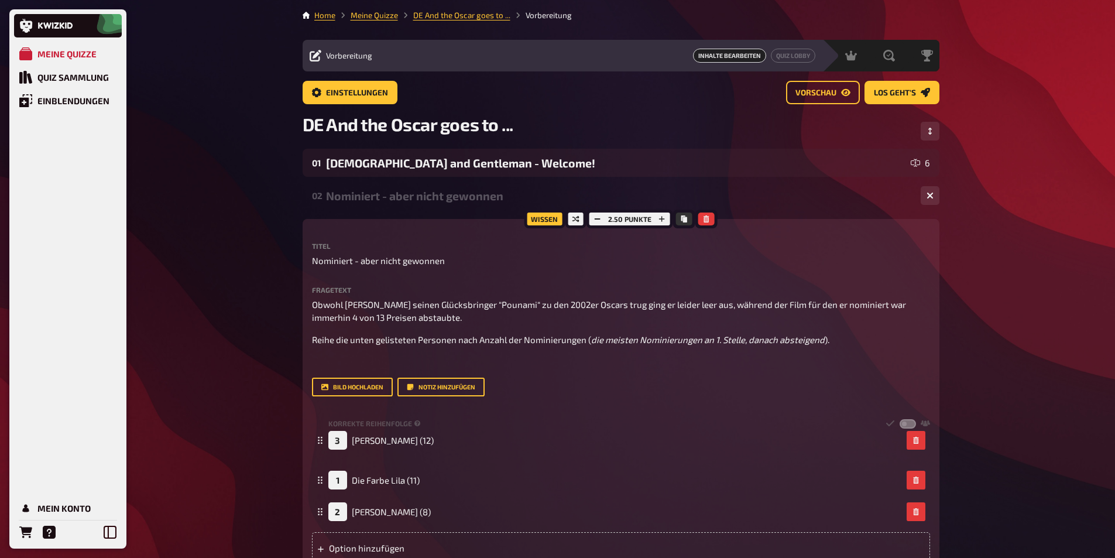
drag, startPoint x: 318, startPoint y: 514, endPoint x: 308, endPoint y: 443, distance: 72.1
click at [308, 443] on div "Wissen 2.50 Punkte Titel Nominiert - aber nicht gewonnen Fragetext Obwohl [PERS…" at bounding box center [621, 396] width 637 height 354
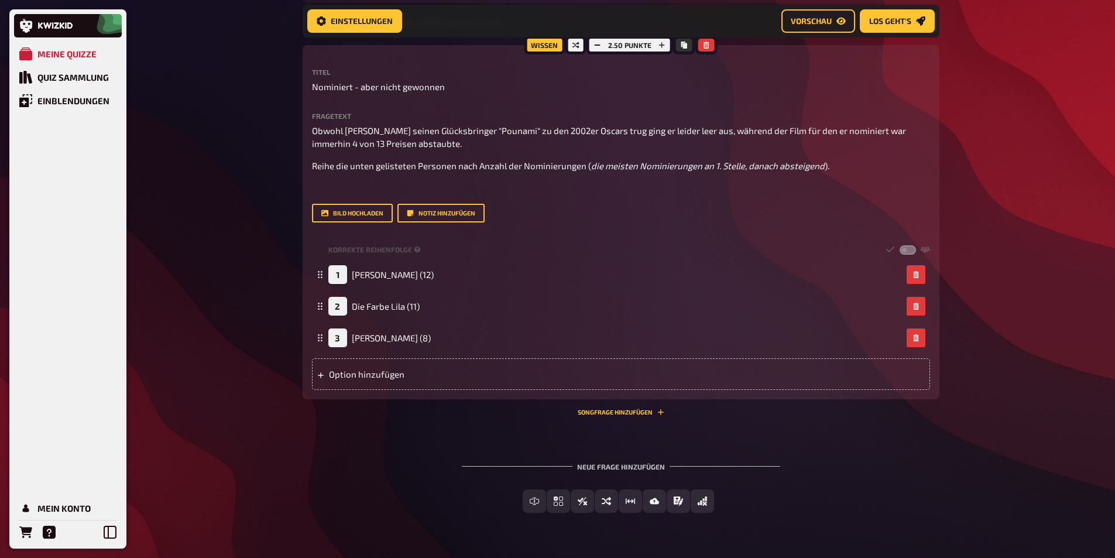
scroll to position [185, 0]
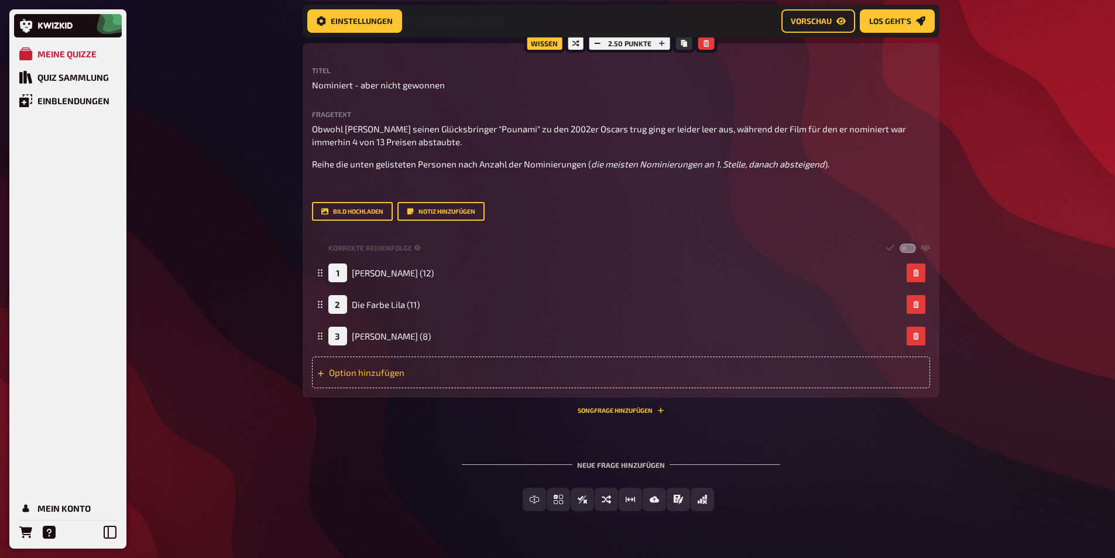
click at [357, 374] on div "Option hinzufügen" at bounding box center [621, 373] width 618 height 32
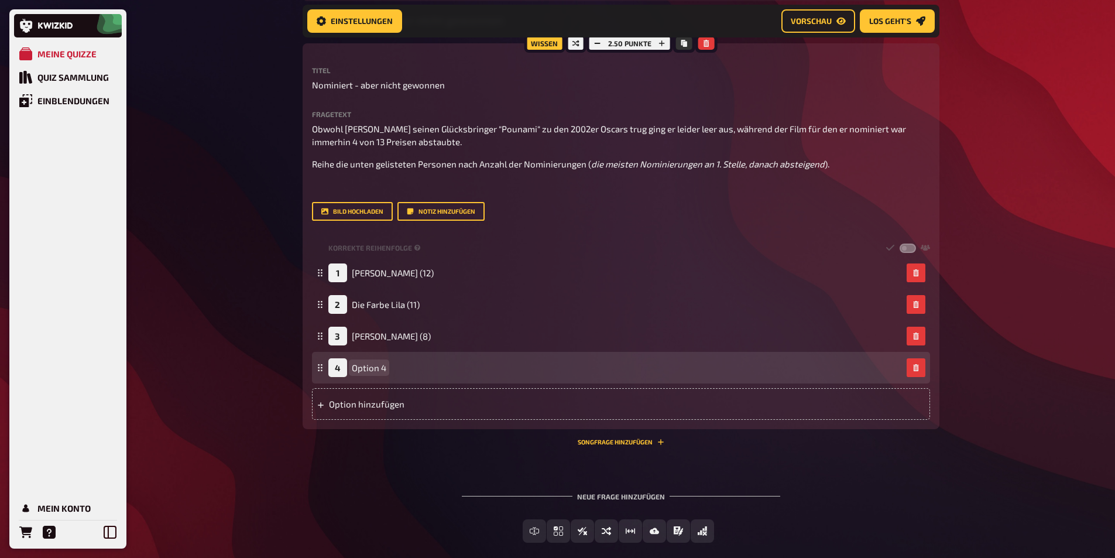
paste span
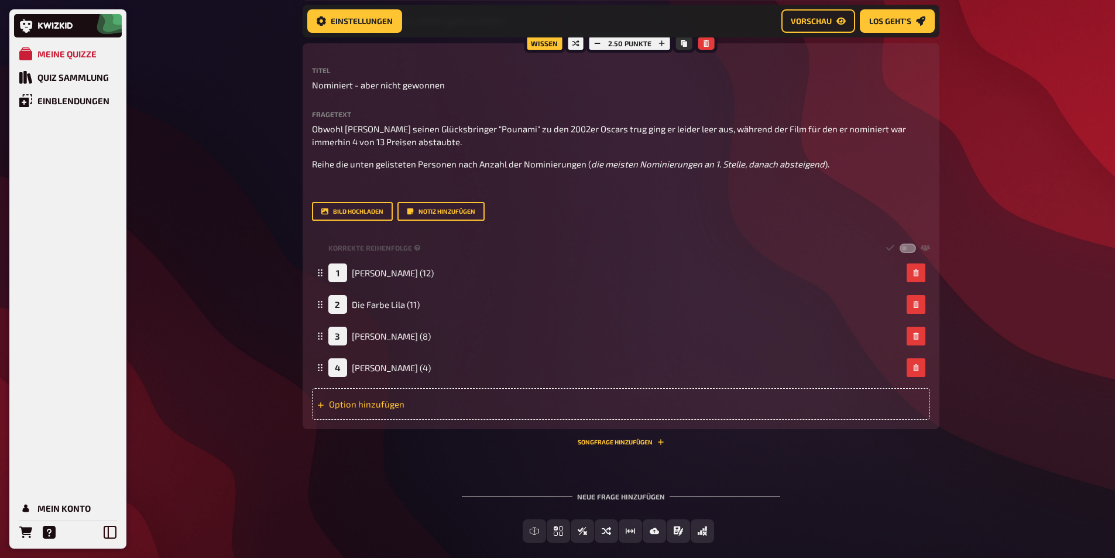
click at [376, 400] on div "Option hinzufügen" at bounding box center [621, 404] width 618 height 32
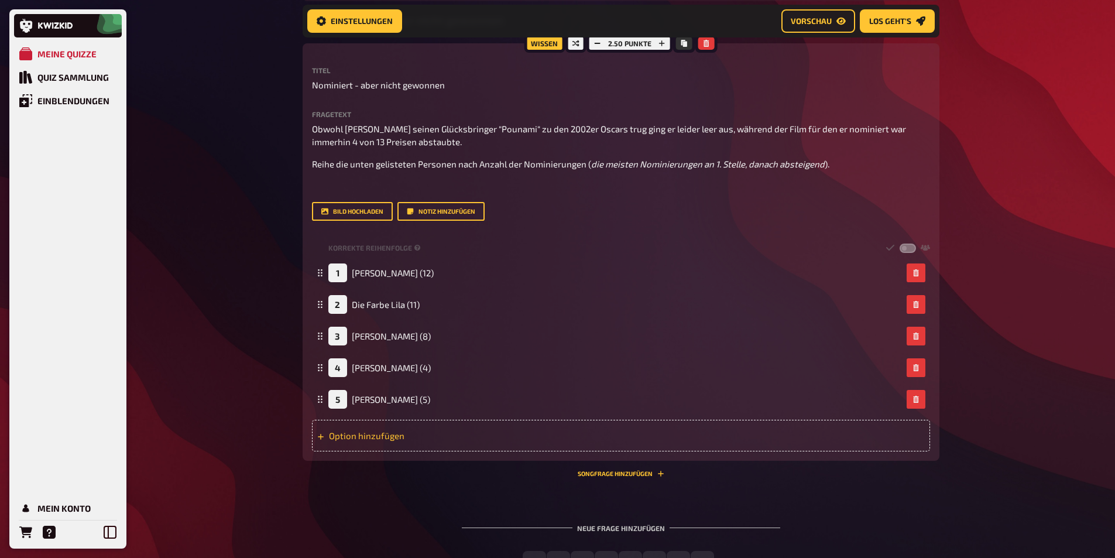
click at [374, 437] on div "Option hinzufügen" at bounding box center [621, 436] width 618 height 32
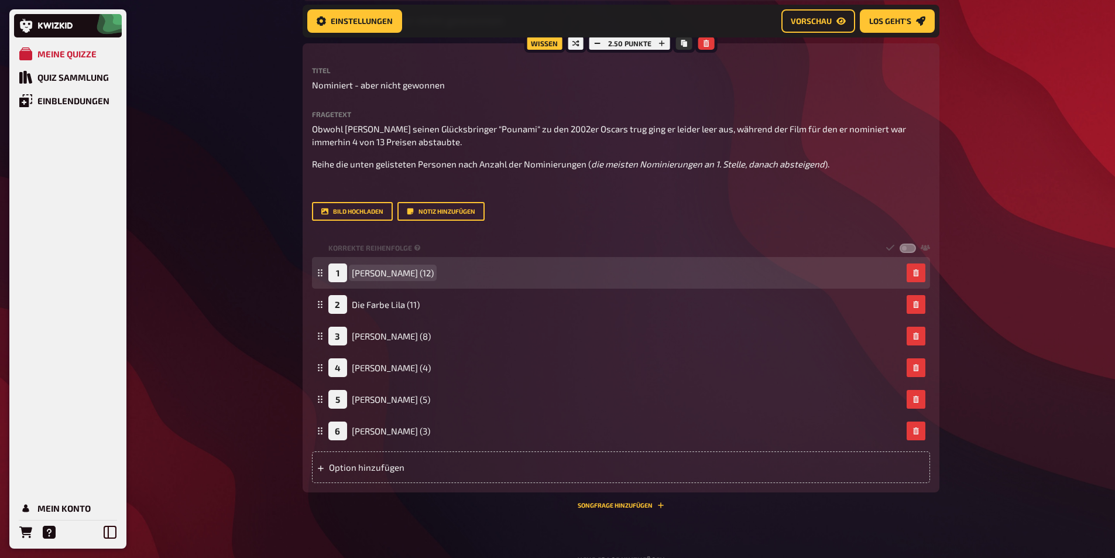
click at [429, 273] on span "[PERSON_NAME] (12)" at bounding box center [393, 273] width 82 height 11
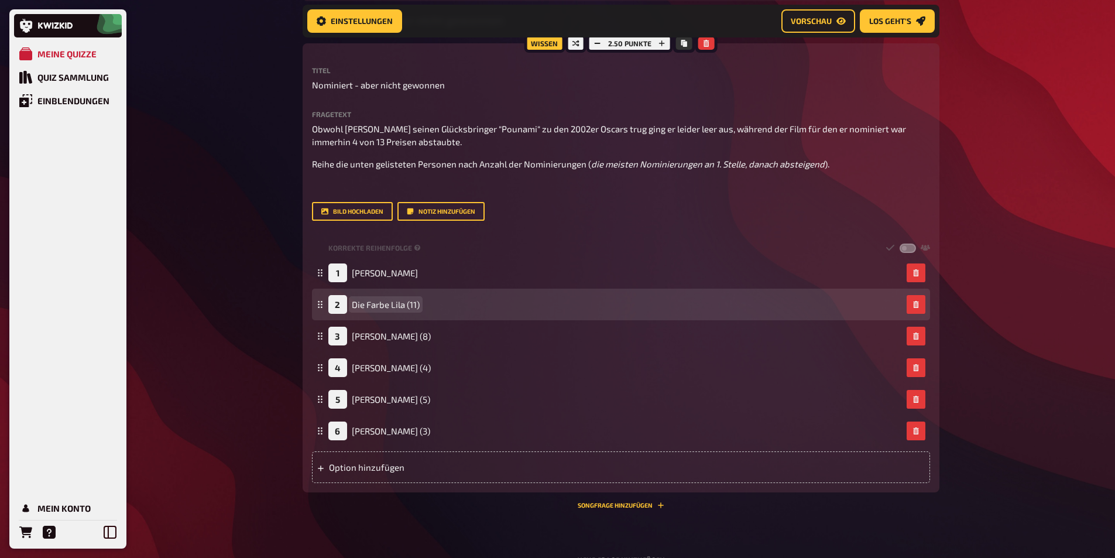
click at [419, 303] on span "Die Farbe Lila (11)" at bounding box center [386, 304] width 68 height 11
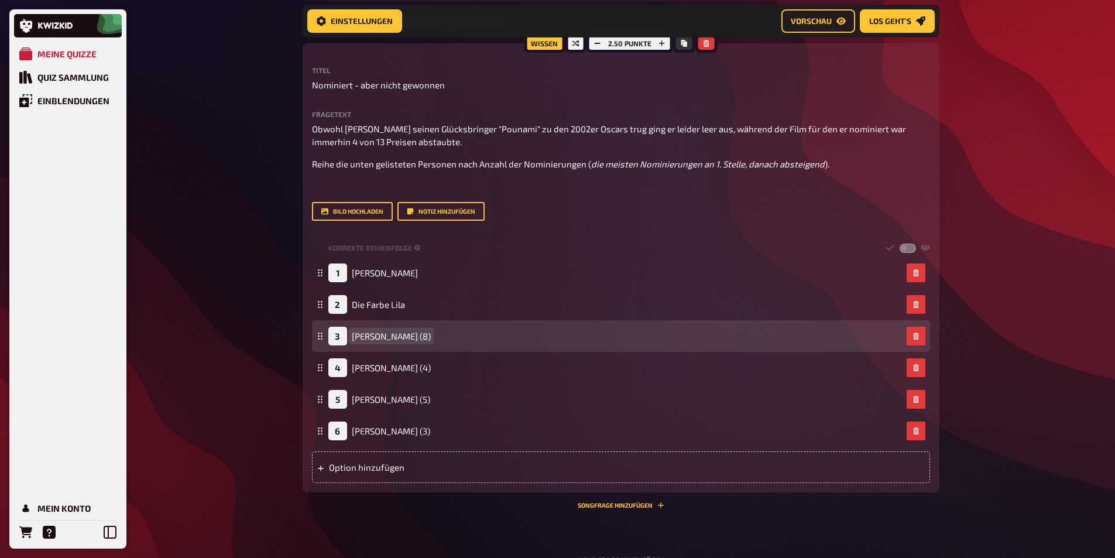
click at [410, 335] on span "[PERSON_NAME] (8)" at bounding box center [391, 336] width 79 height 11
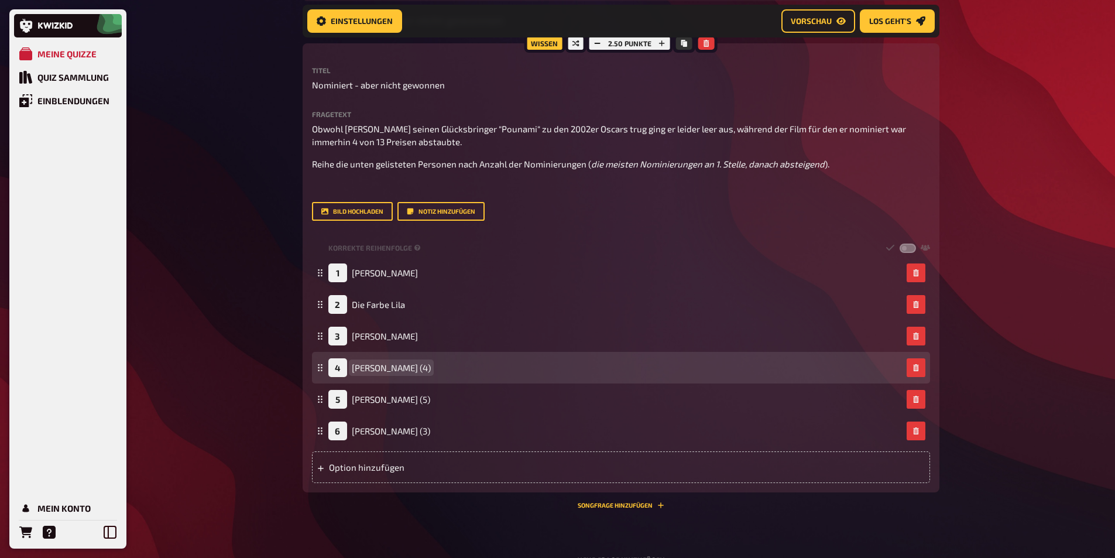
click at [421, 366] on span "[PERSON_NAME] (4)" at bounding box center [391, 367] width 79 height 11
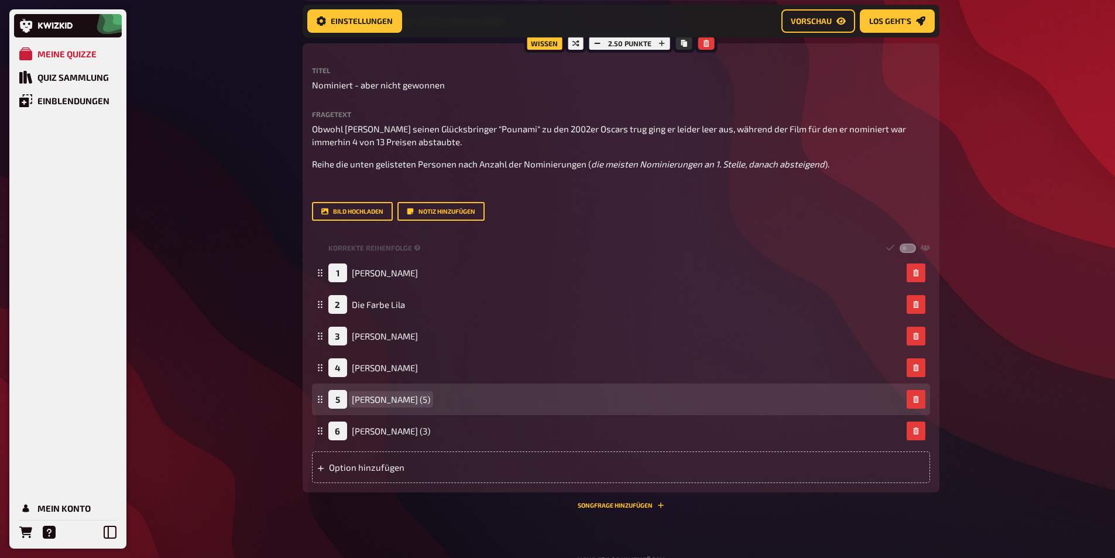
click at [430, 398] on span "[PERSON_NAME] (5)" at bounding box center [391, 399] width 78 height 11
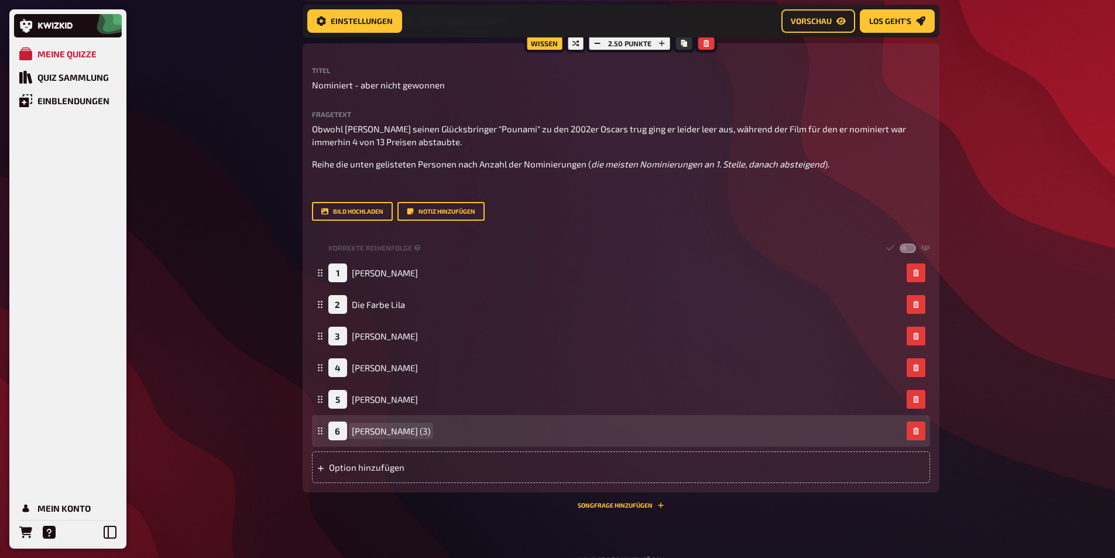
click at [414, 427] on span "[PERSON_NAME] (3)" at bounding box center [391, 431] width 78 height 11
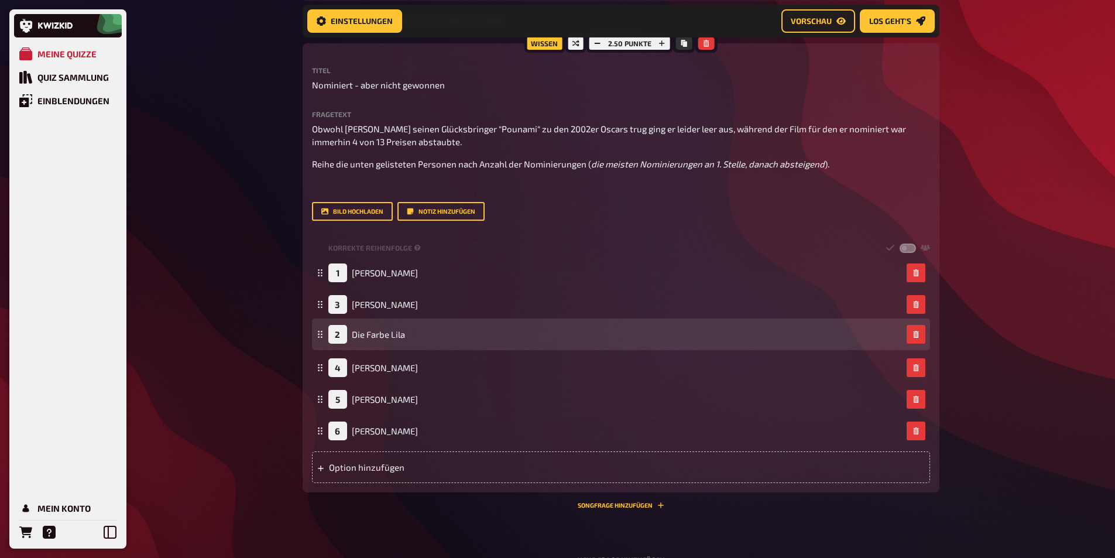
drag, startPoint x: 318, startPoint y: 301, endPoint x: 327, endPoint y: 331, distance: 31.1
click at [916, 337] on icon "button" at bounding box center [915, 336] width 5 height 7
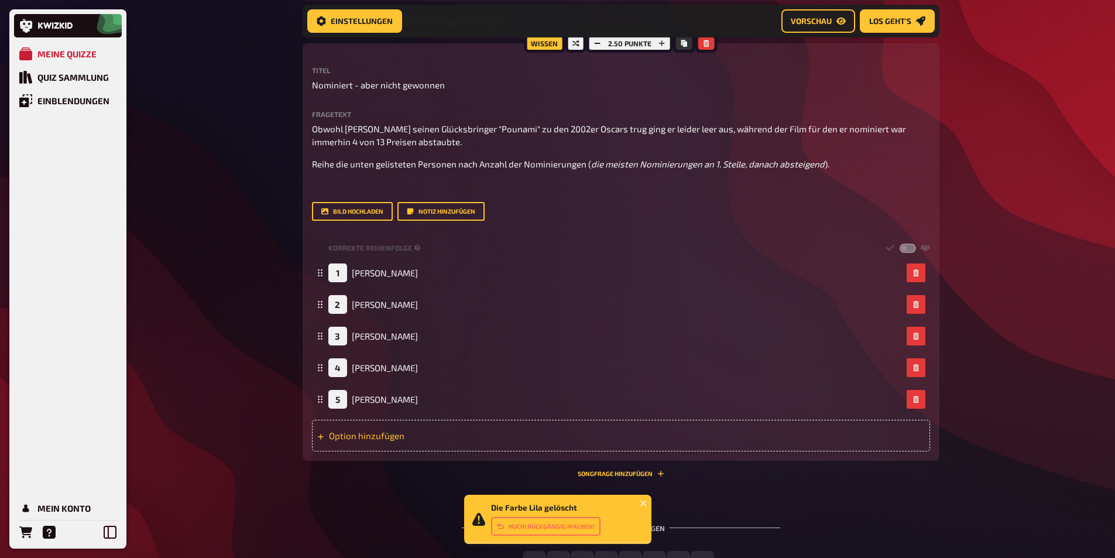
click at [405, 431] on div "Option hinzufügen" at bounding box center [621, 436] width 618 height 32
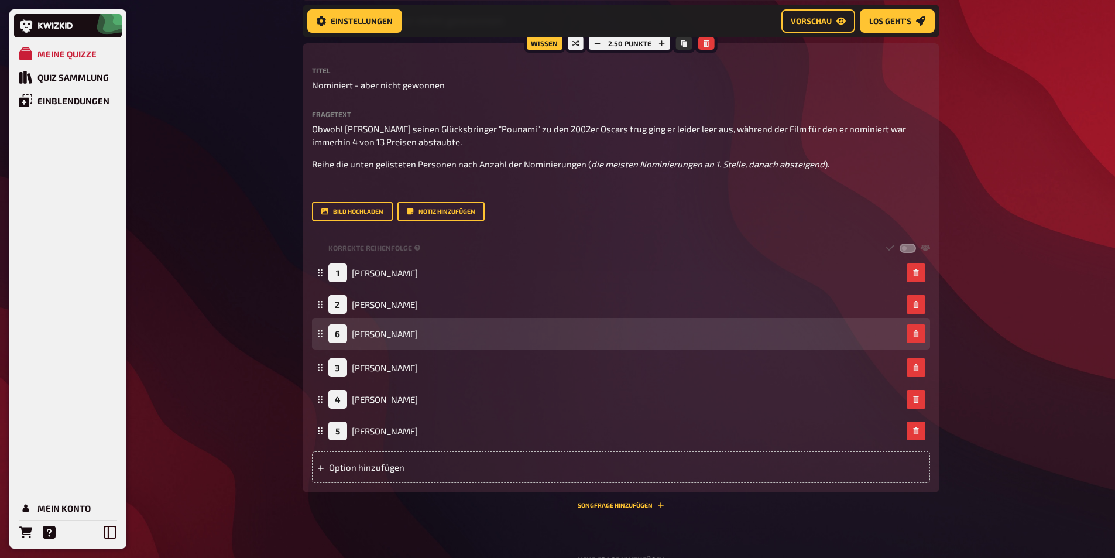
drag, startPoint x: 321, startPoint y: 431, endPoint x: 323, endPoint y: 334, distance: 97.2
click at [323, 334] on icon at bounding box center [320, 333] width 7 height 7
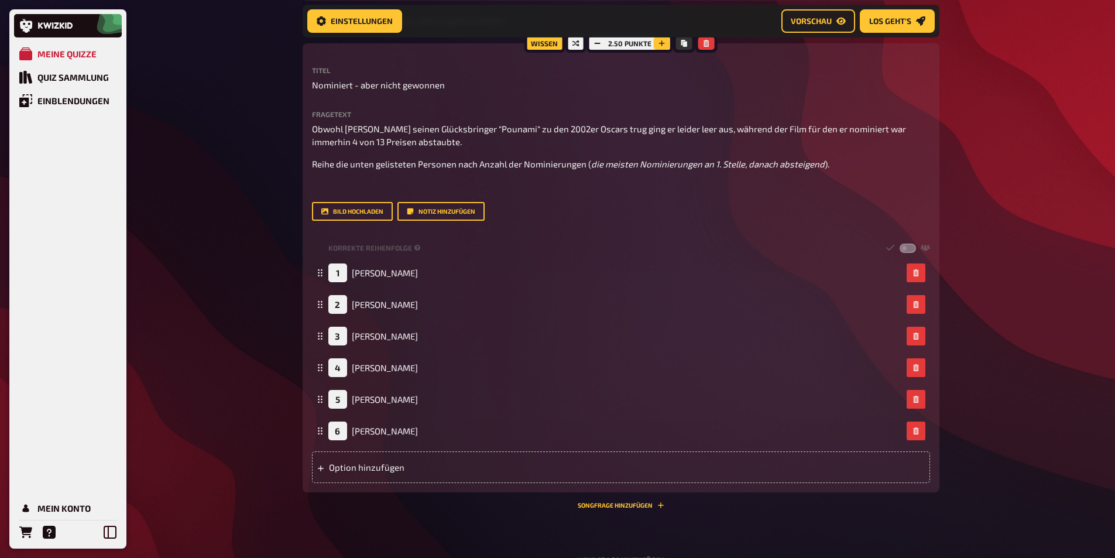
click at [663, 44] on icon "button" at bounding box center [662, 43] width 7 height 7
click at [272, 185] on div "Meine Quizze Quiz Sammlung Einblendungen Mein Konto Home Meine Quizze DE And th…" at bounding box center [557, 248] width 1115 height 866
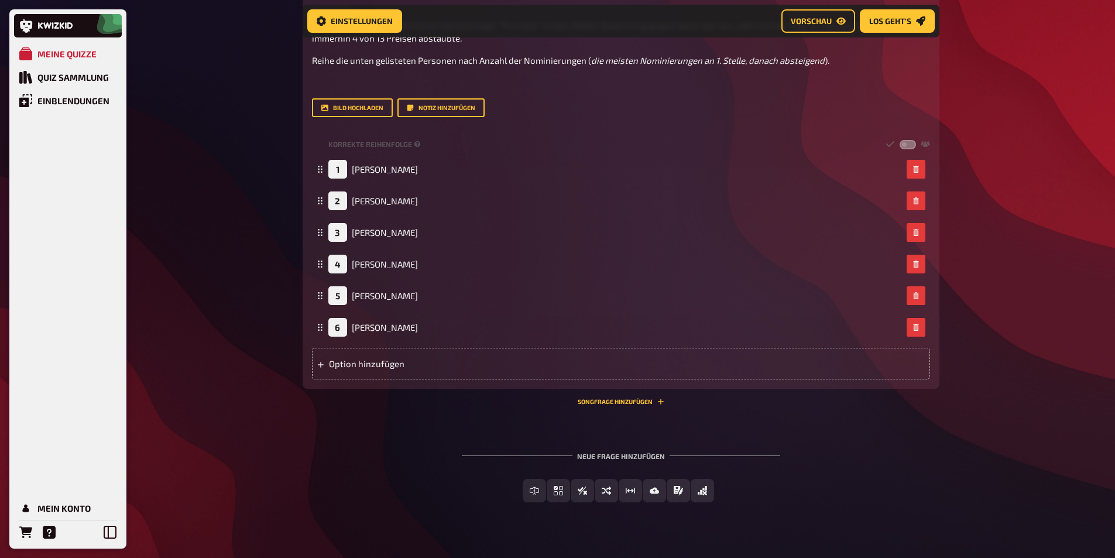
scroll to position [308, 0]
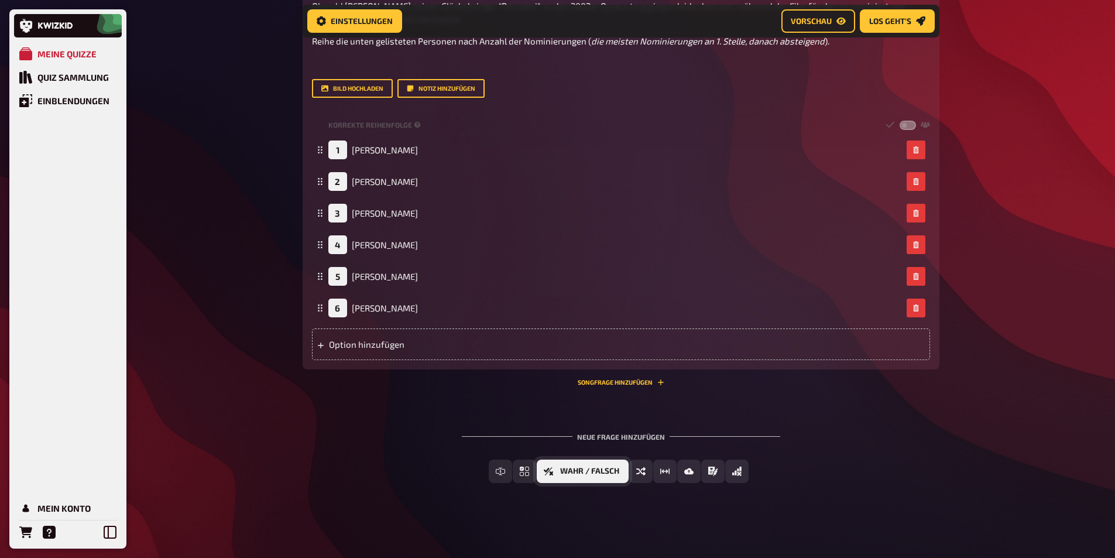
click at [544, 474] on icon "Wahr / Falsch" at bounding box center [548, 471] width 9 height 9
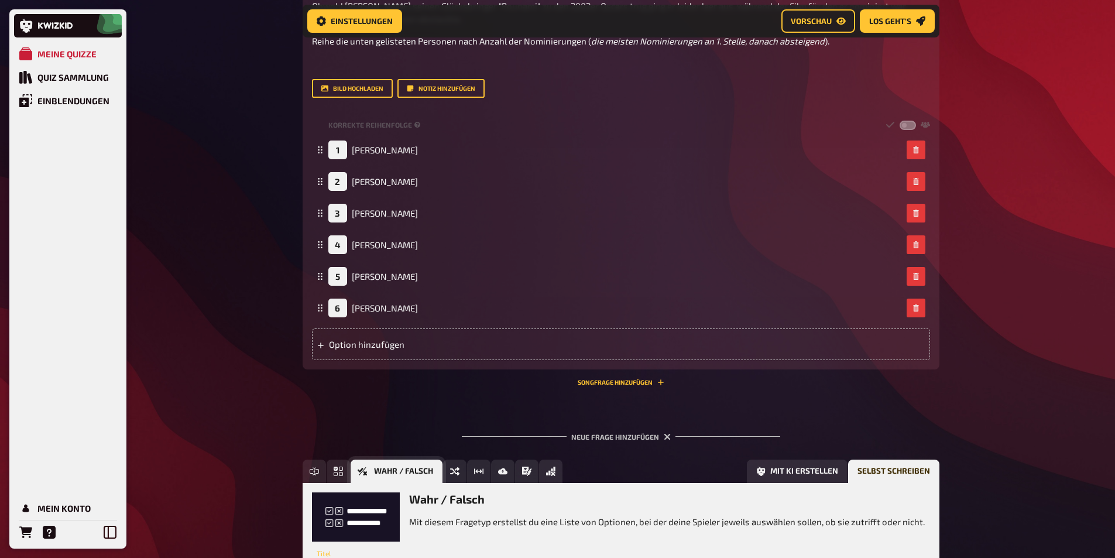
scroll to position [416, 0]
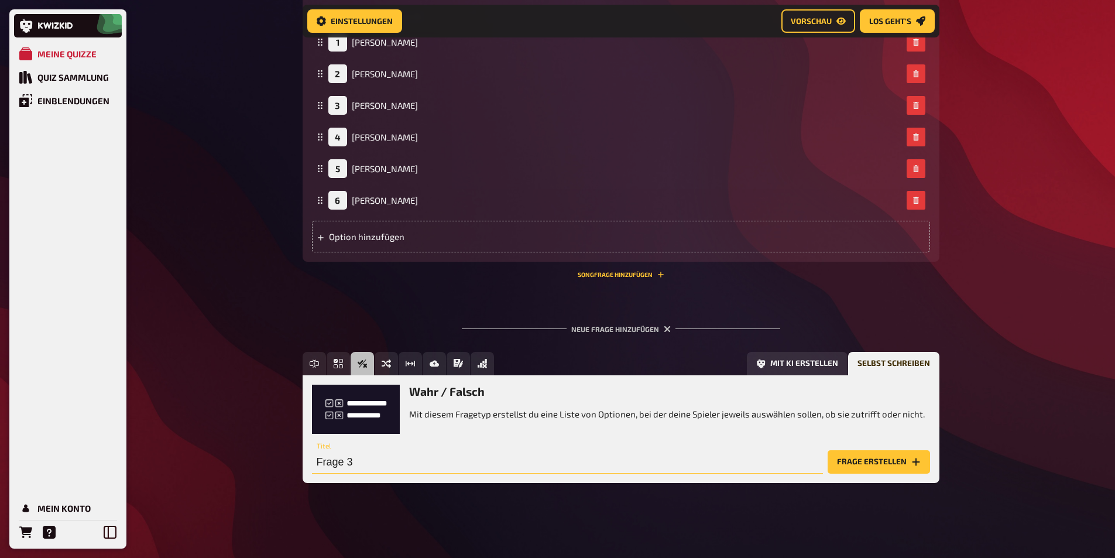
click at [427, 472] on input "Frage 3" at bounding box center [567, 461] width 511 height 23
type input "Wahr oder Falsch"
click at [866, 458] on button "Frage erstellen" at bounding box center [879, 461] width 102 height 23
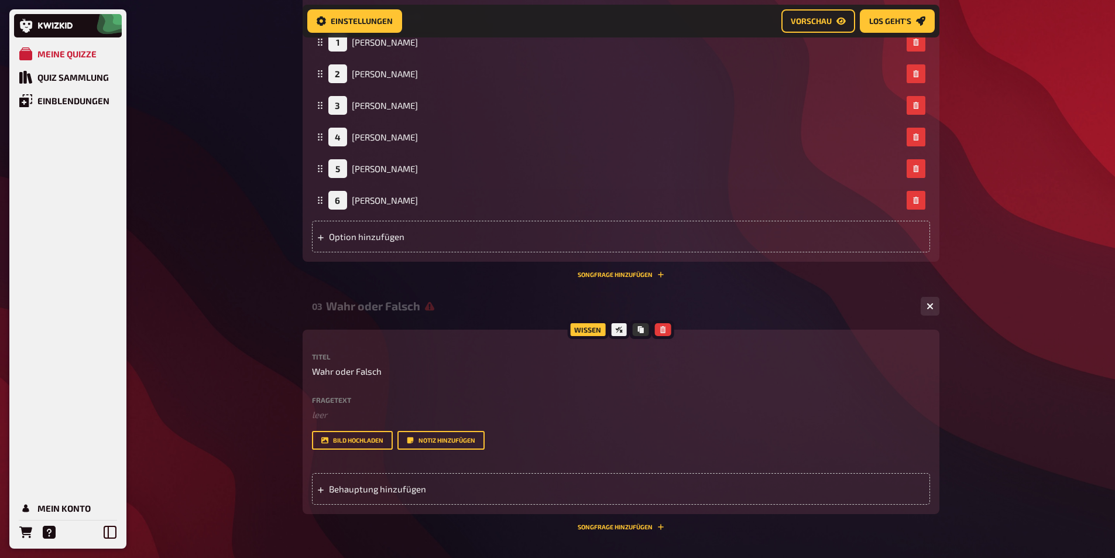
click at [385, 424] on div "Fragetext ﻿ leer Hier hinziehen für Dateiupload Bild hochladen Notiz hinzufügen" at bounding box center [621, 422] width 618 height 53
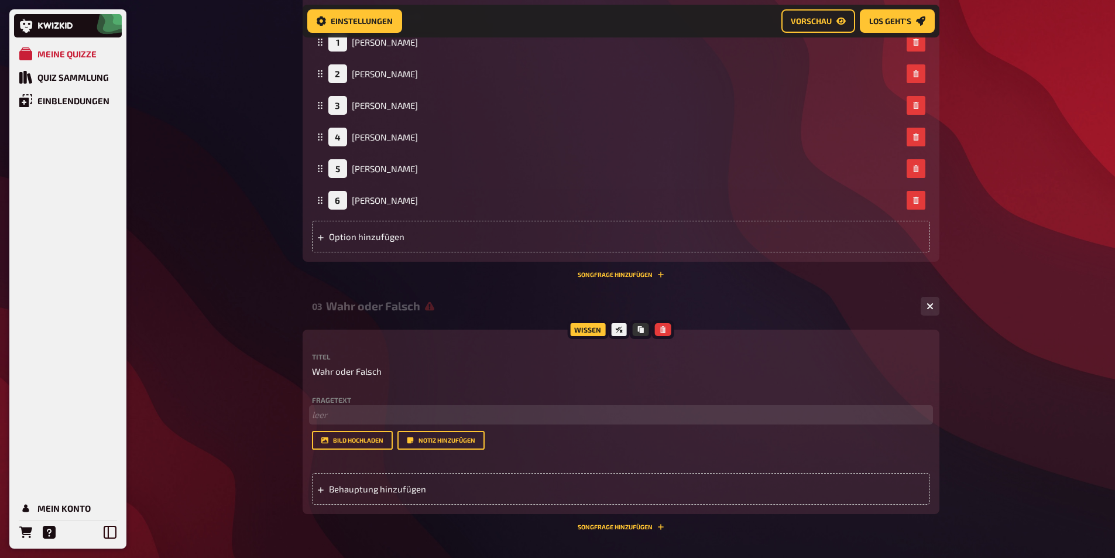
click at [378, 419] on p "﻿ leer" at bounding box center [621, 414] width 618 height 13
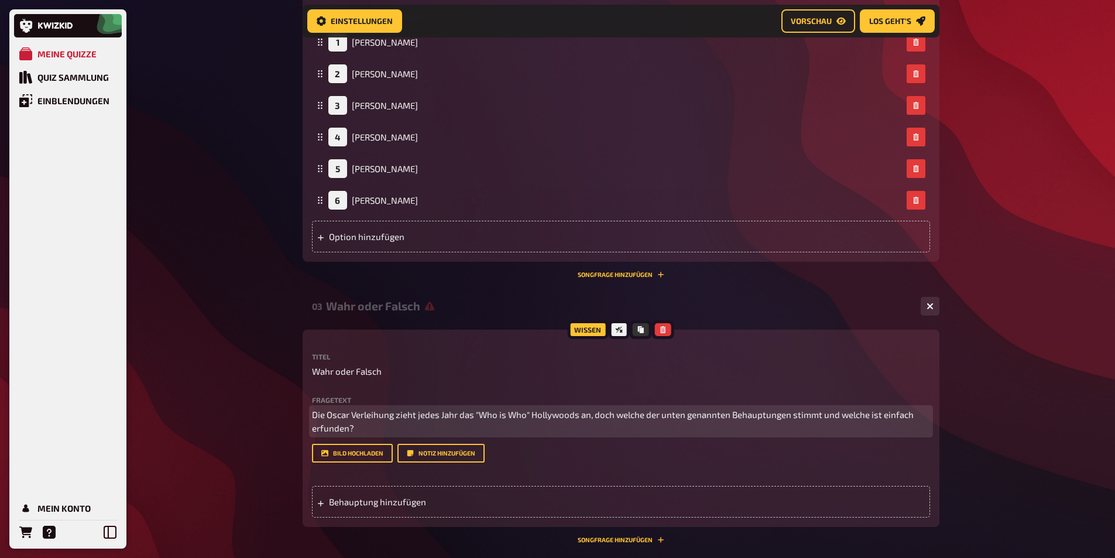
click at [873, 416] on span "Die Oscar Verleihung zieht jedes Jahr das "Who is Who" Hollywoods an, doch welc…" at bounding box center [614, 421] width 604 height 24
click at [873, 416] on span "Die Oscar Verleihung zieht jedes Jahr das "Who is Who" Hollywoods an, doch welc…" at bounding box center [617, 421] width 611 height 24
click at [377, 426] on p "Die Oscar Verleihung zieht jedes Jahr das "Who is Who" Hollywoods an, doch welc…" at bounding box center [621, 421] width 618 height 26
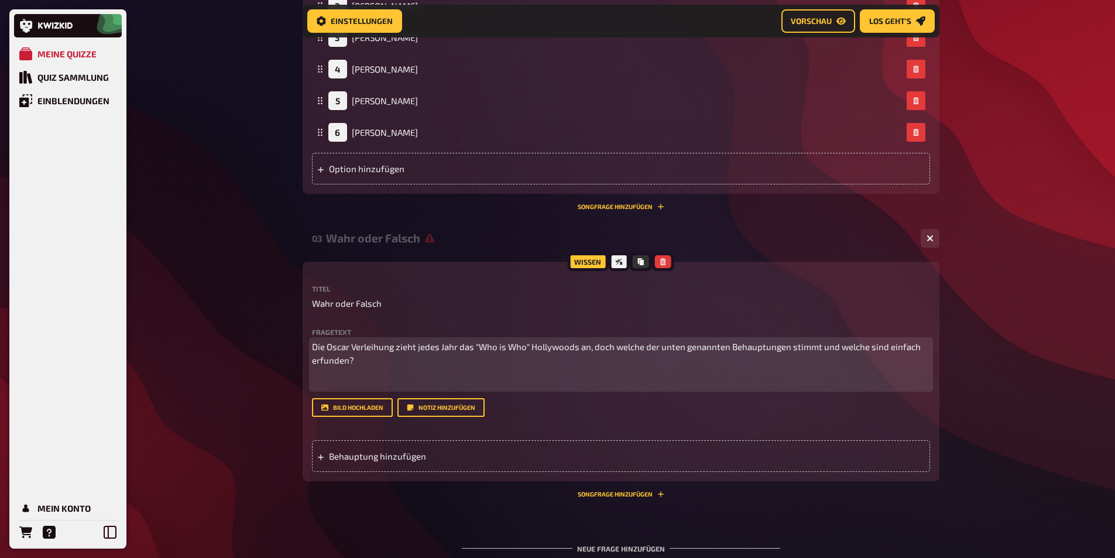
scroll to position [595, 0]
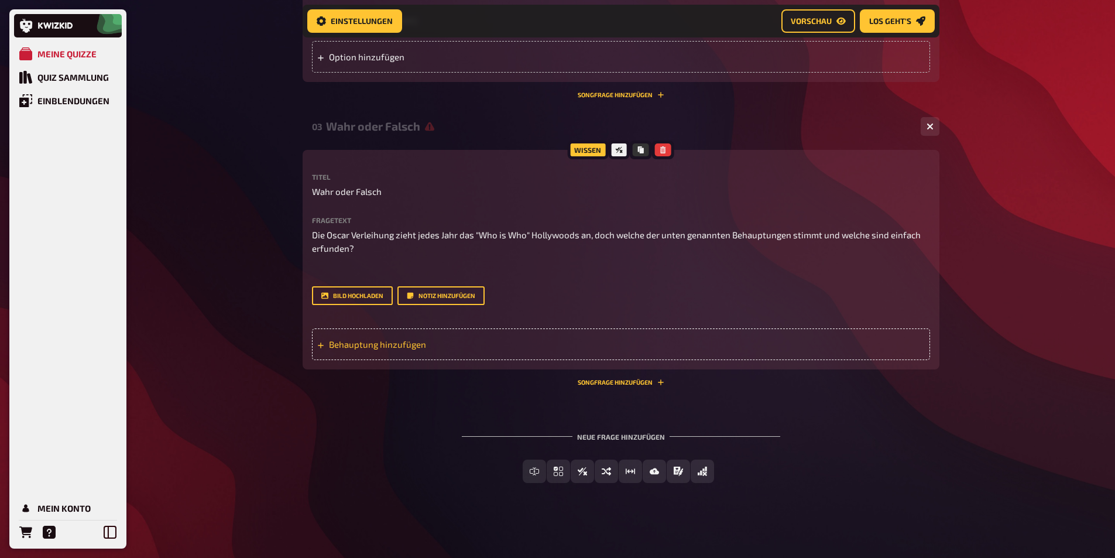
click at [382, 344] on span "Behauptung hinzufügen" at bounding box center [420, 344] width 182 height 11
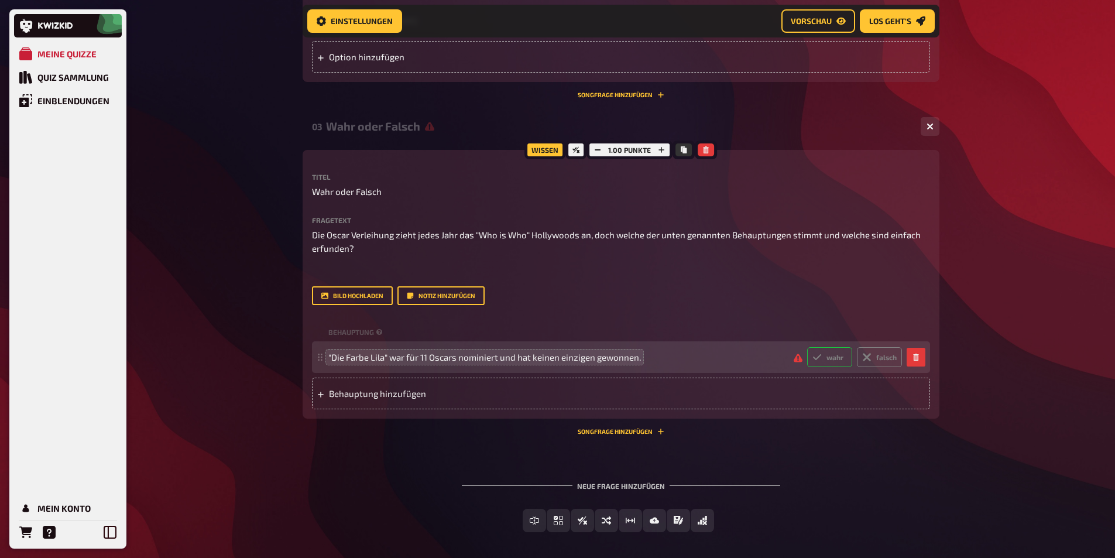
click at [834, 356] on label "wahr" at bounding box center [829, 357] width 45 height 20
click at [807, 347] on input "wahr" at bounding box center [807, 347] width 1 height 1
radio input "true"
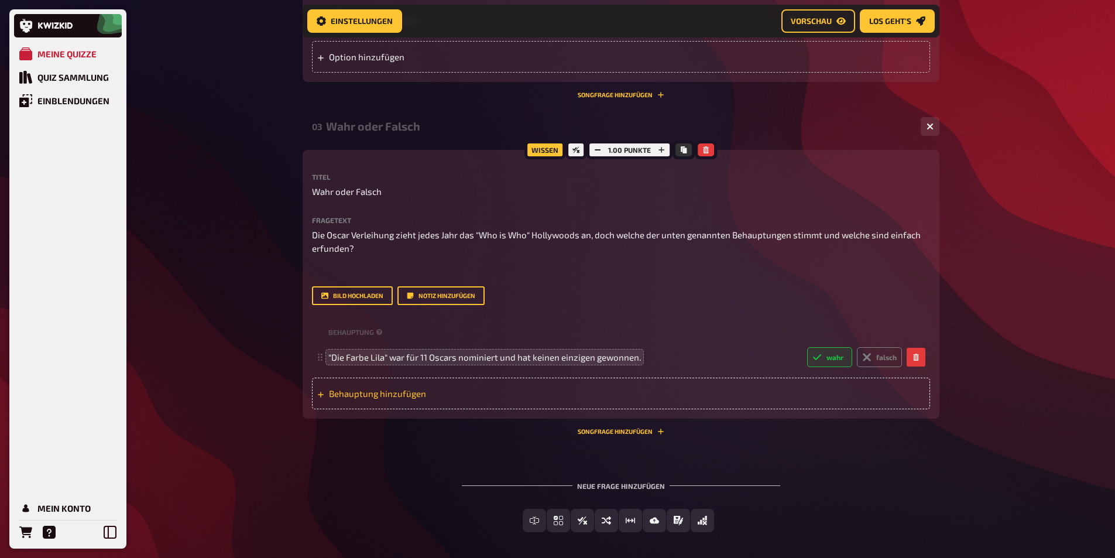
click at [423, 389] on span "Behauptung hinzufügen" at bounding box center [420, 393] width 182 height 11
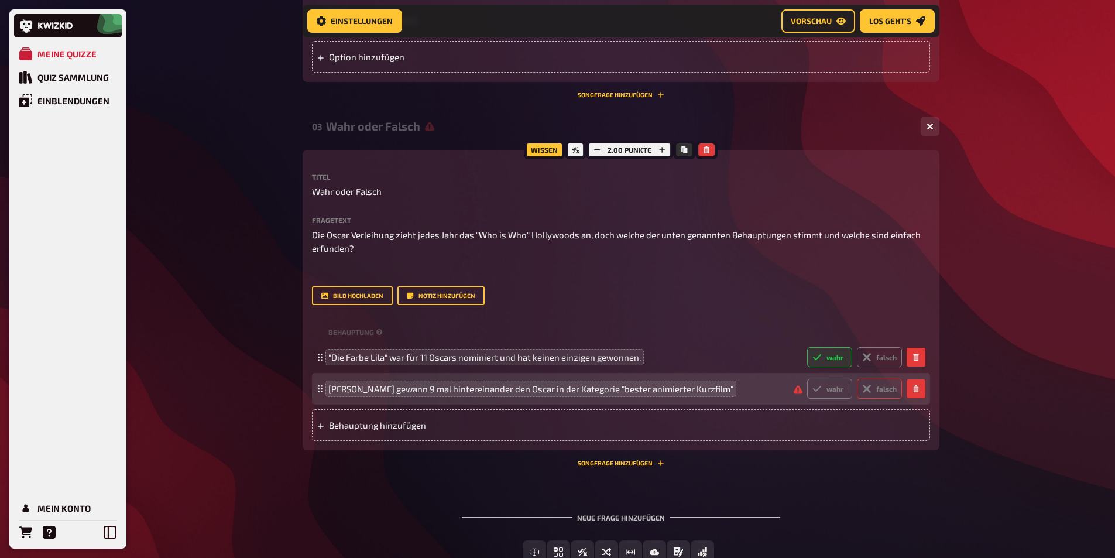
click at [876, 383] on label "falsch" at bounding box center [879, 389] width 45 height 20
click at [807, 379] on input "falsch" at bounding box center [807, 378] width 1 height 1
radio input "true"
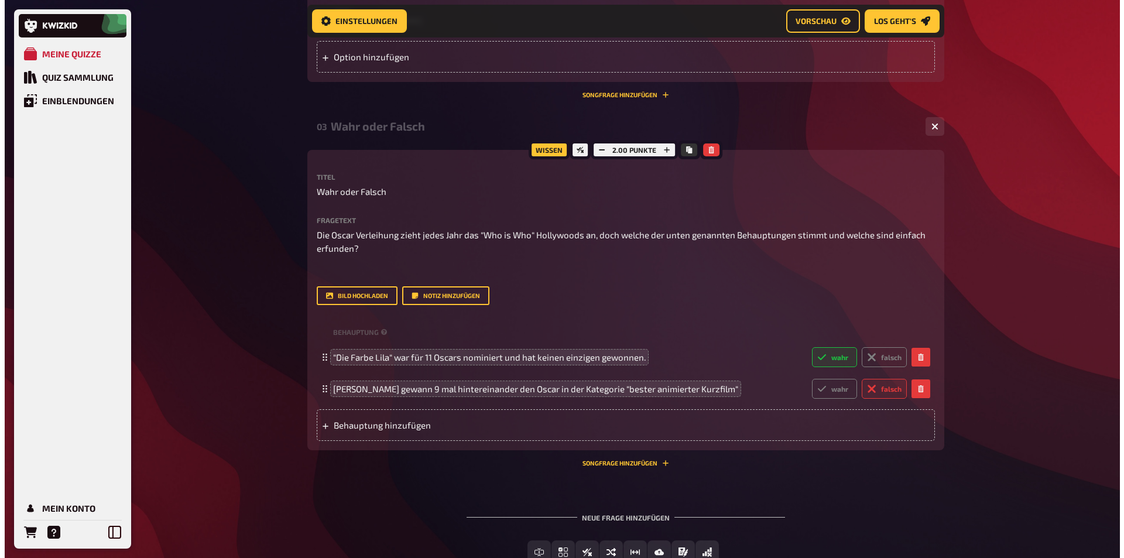
scroll to position [0, 0]
